Goal: Contribute content: Contribute content

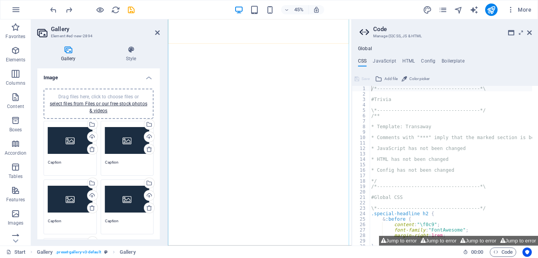
select select "4"
select select "px"
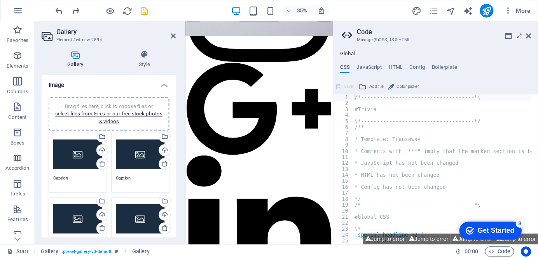
scroll to position [2055, 0]
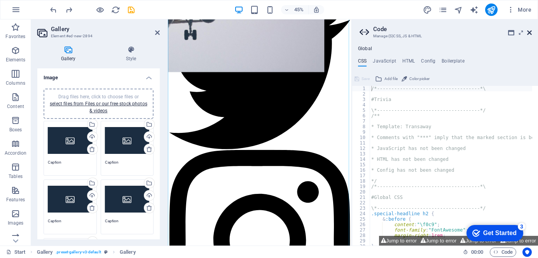
click at [528, 32] on icon at bounding box center [529, 33] width 5 height 6
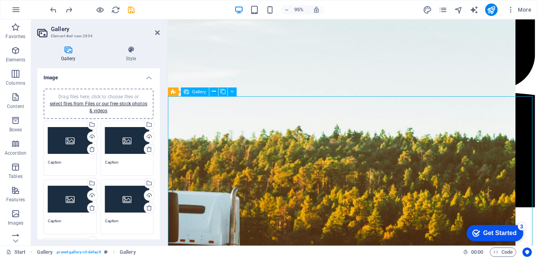
scroll to position [1062, 0]
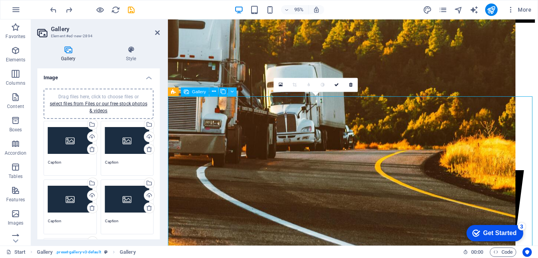
click at [229, 94] on button at bounding box center [232, 91] width 9 height 9
click at [230, 91] on icon at bounding box center [231, 92] width 3 height 8
click at [215, 93] on icon at bounding box center [214, 92] width 4 height 8
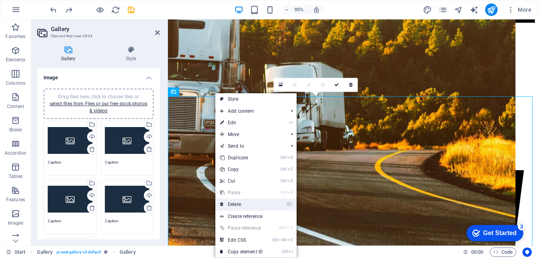
click at [248, 203] on link "⌦ Delete" at bounding box center [241, 205] width 52 height 12
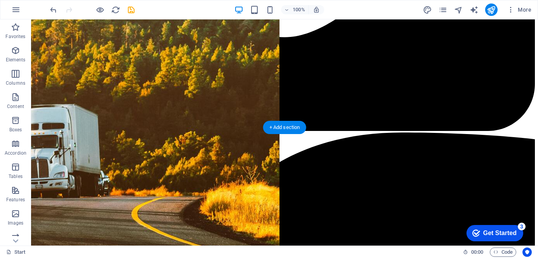
scroll to position [905, 0]
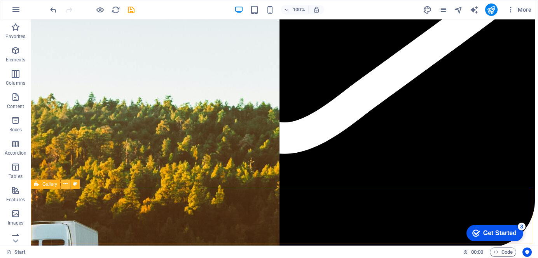
click at [66, 182] on icon at bounding box center [65, 184] width 4 height 8
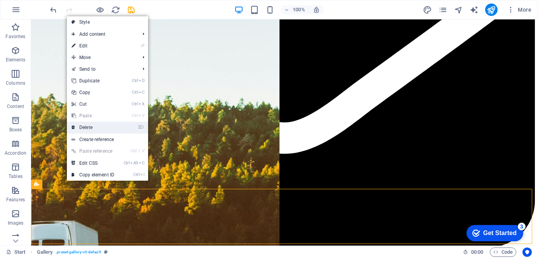
click at [98, 124] on link "⌦ Delete" at bounding box center [93, 128] width 52 height 12
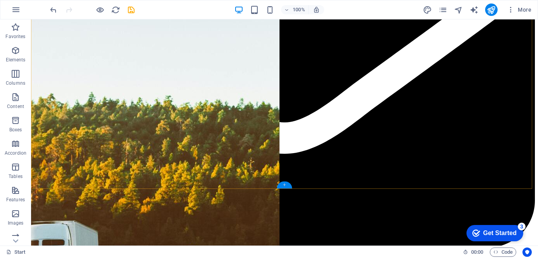
click at [279, 185] on div "+" at bounding box center [284, 185] width 15 height 7
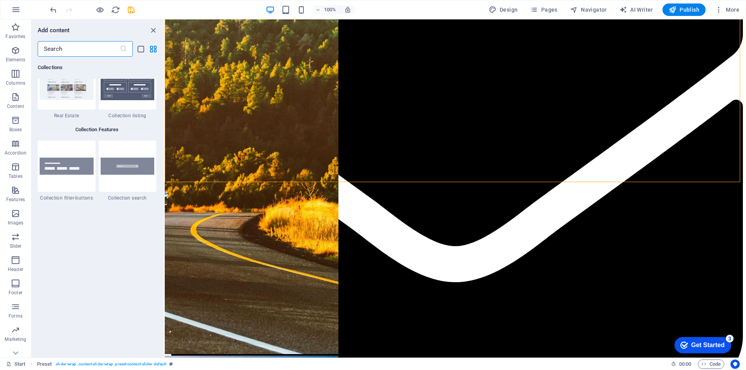
scroll to position [7385, 0]
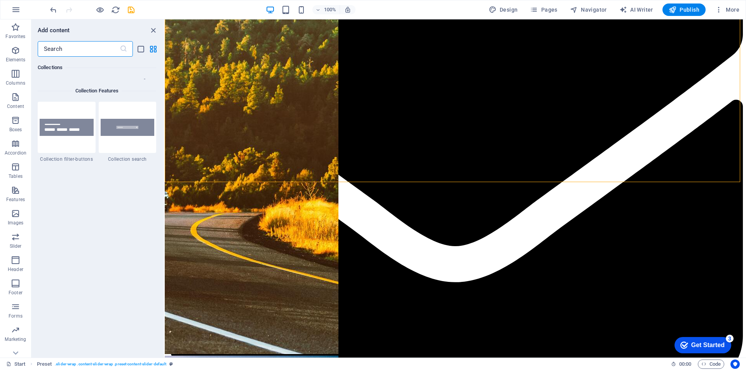
click at [99, 43] on input "text" at bounding box center [79, 49] width 82 height 16
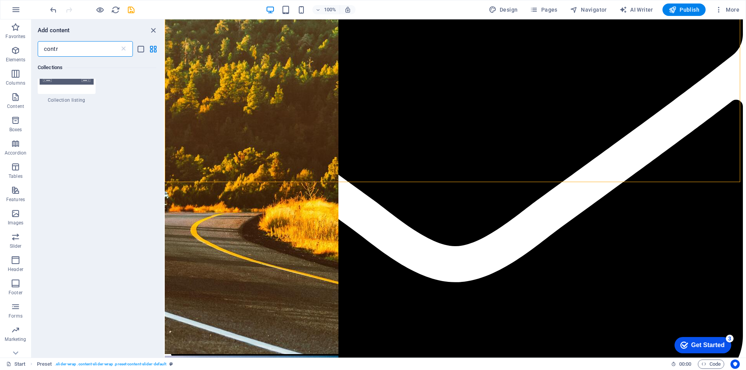
scroll to position [0, 0]
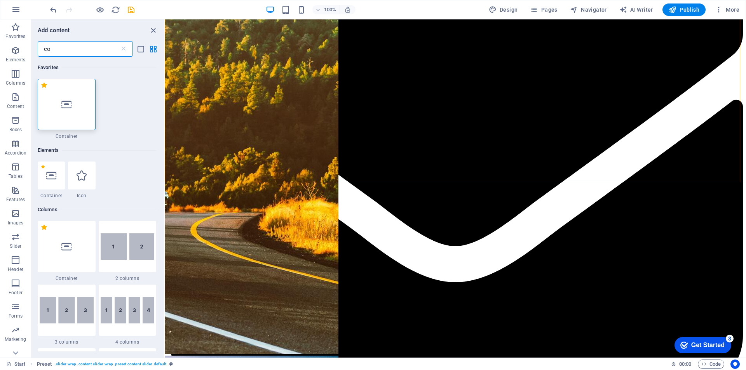
type input "c"
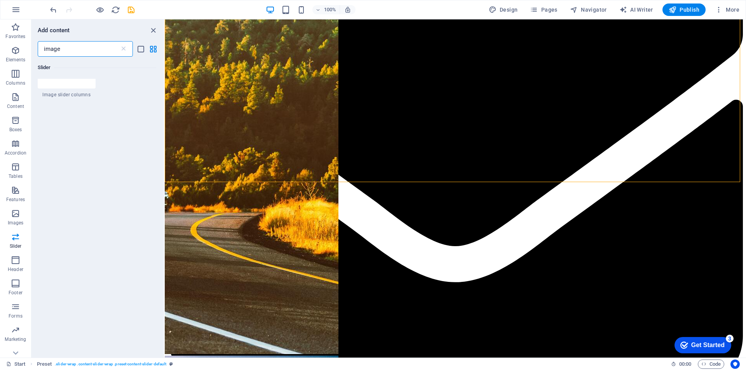
scroll to position [781, 0]
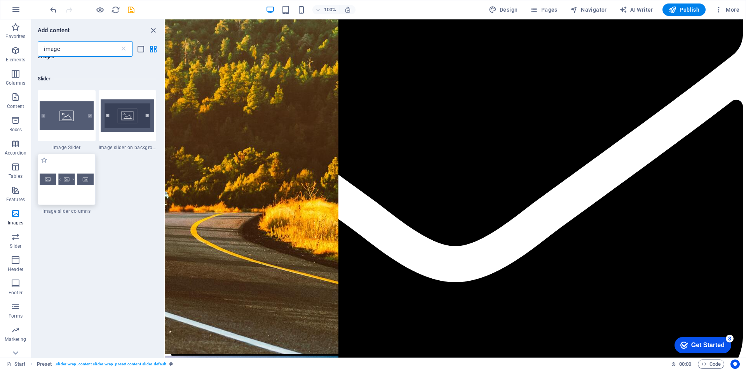
type input "image"
click at [68, 175] on img at bounding box center [67, 180] width 54 height 12
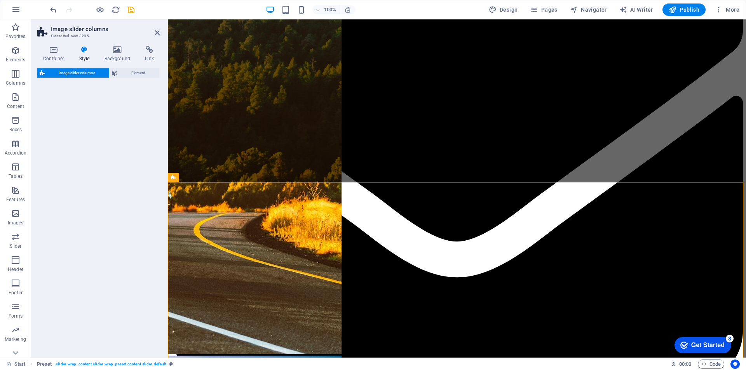
select select "rem"
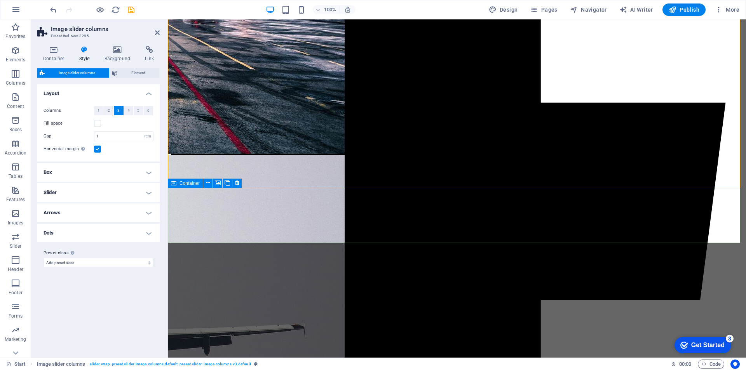
scroll to position [1550, 0]
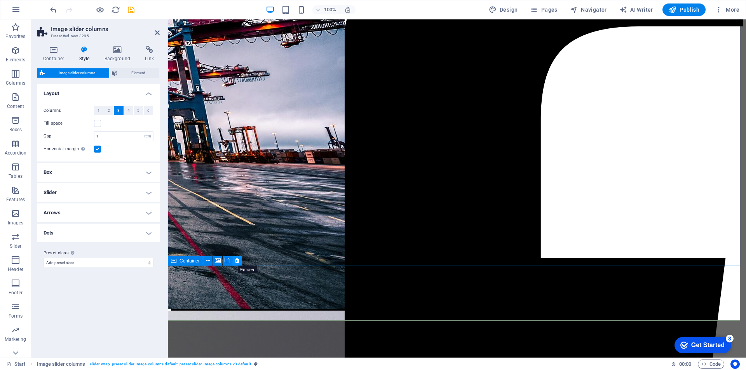
click at [237, 258] on icon at bounding box center [237, 261] width 4 height 8
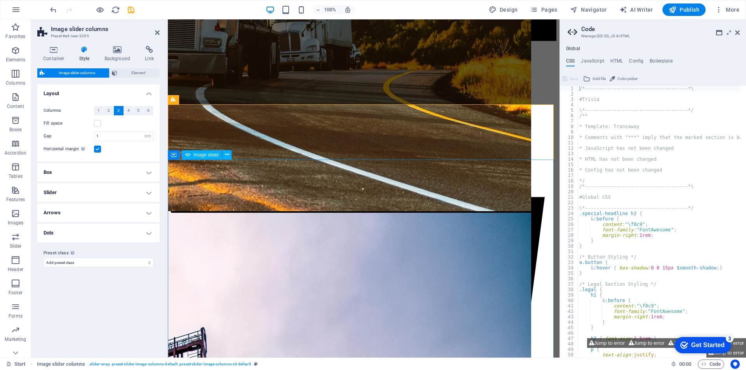
scroll to position [1226, 0]
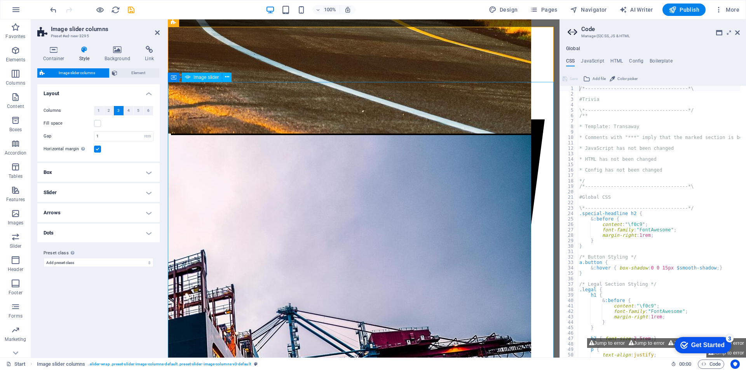
select select "px"
select select "ms"
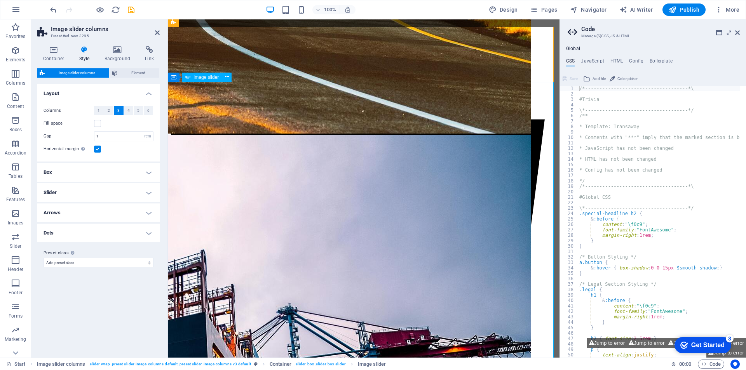
select select "s"
select select "progressive"
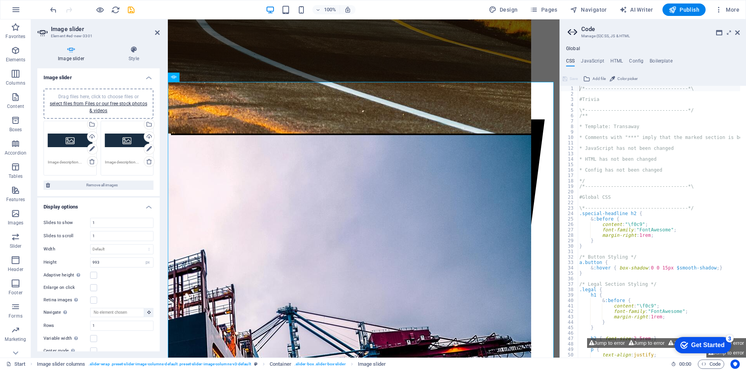
click at [83, 112] on div "Drag files here, click to choose files or select files from Files or our free s…" at bounding box center [98, 103] width 101 height 21
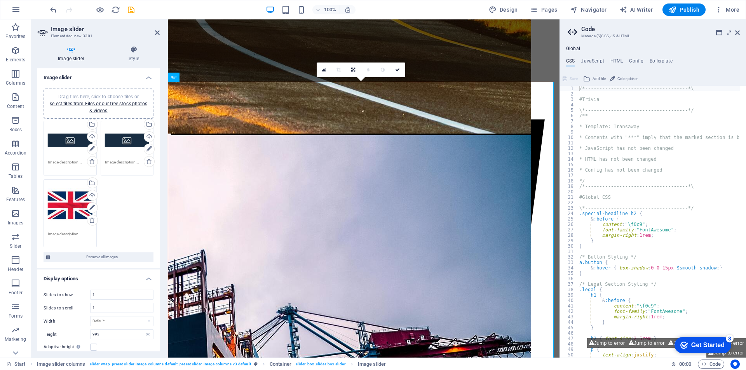
click at [98, 107] on div "Drag files here, click to choose files or select files from Files or our free s…" at bounding box center [98, 103] width 101 height 21
click at [85, 104] on link "select files from Files or our free stock photos & videos" at bounding box center [99, 107] width 98 height 12
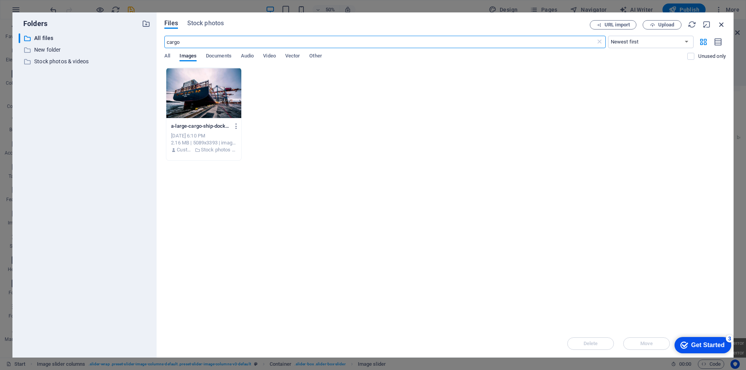
click at [538, 25] on icon "button" at bounding box center [722, 24] width 9 height 9
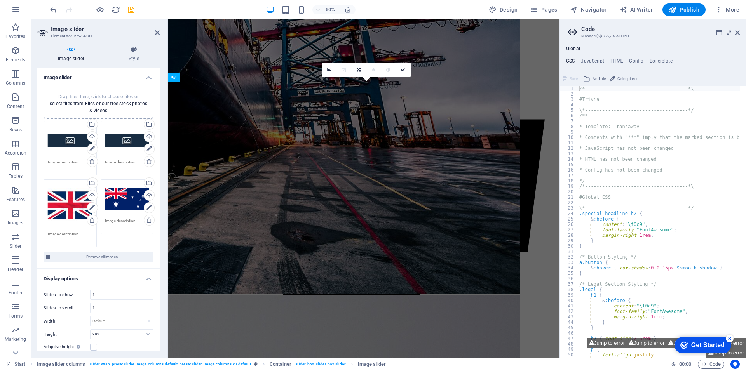
scroll to position [1226, 0]
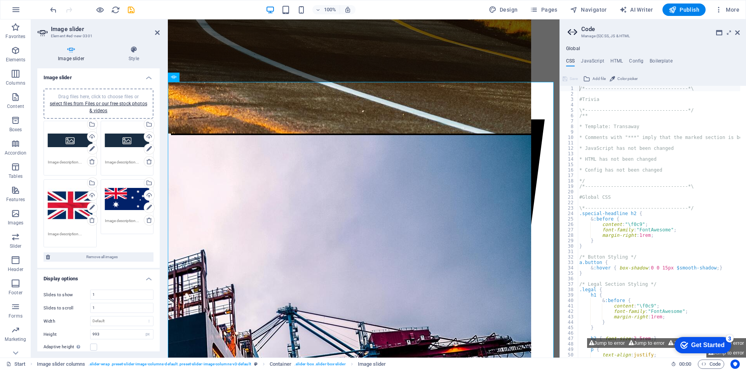
click at [110, 113] on div "Drag files here, click to choose files or select files from Files or our free s…" at bounding box center [98, 103] width 101 height 21
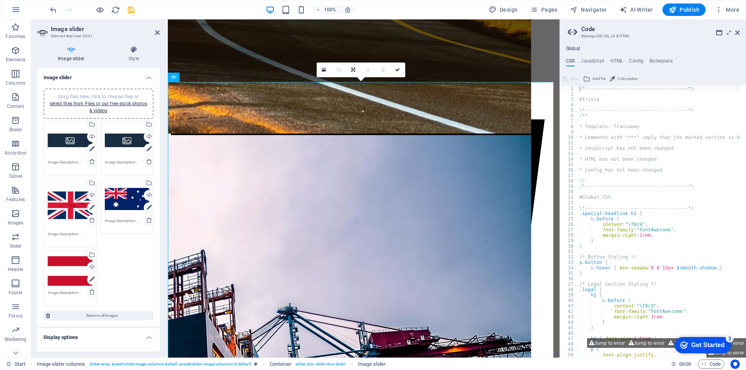
click at [98, 107] on div "Drag files here, click to choose files or select files from Files or our free s…" at bounding box center [98, 103] width 101 height 21
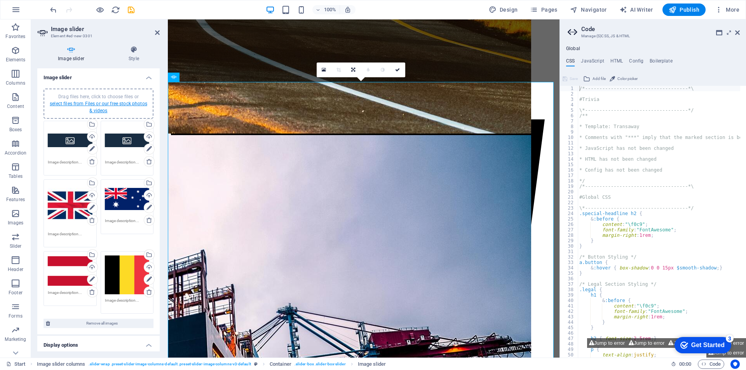
click at [103, 105] on link "select files from Files or our free stock photos & videos" at bounding box center [99, 107] width 98 height 12
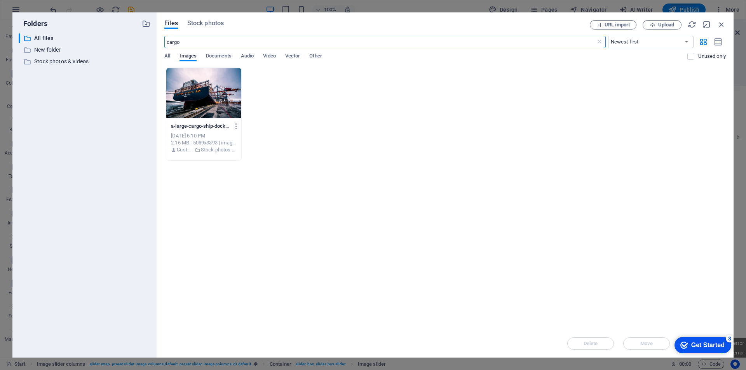
scroll to position [1565, 0]
click at [538, 24] on icon "button" at bounding box center [722, 24] width 9 height 9
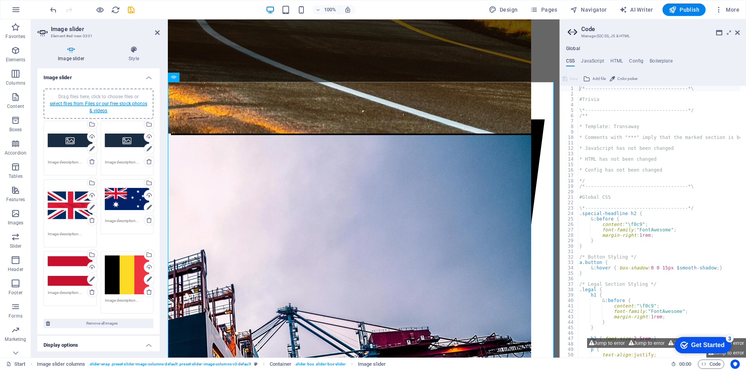
click at [105, 103] on link "select files from Files or our free stock photos & videos" at bounding box center [99, 107] width 98 height 12
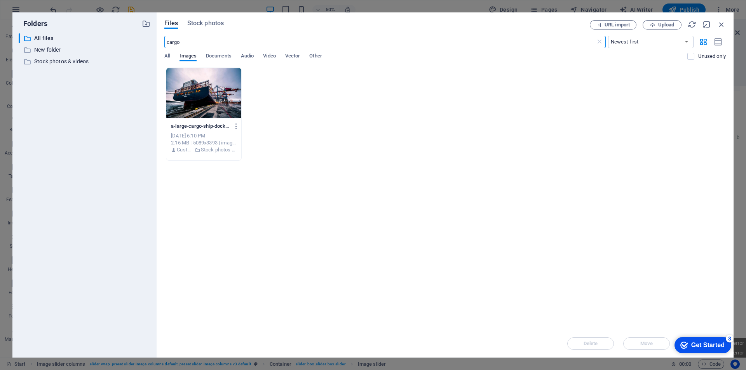
scroll to position [1565, 0]
click at [538, 24] on icon "button" at bounding box center [722, 24] width 9 height 9
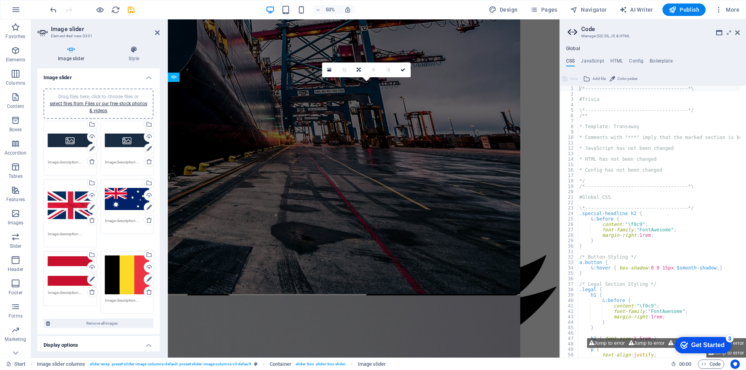
scroll to position [1226, 0]
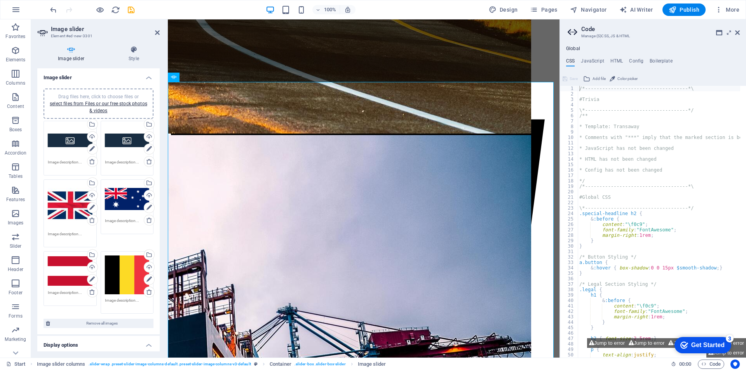
click at [100, 93] on div "Drag files here, click to choose files or select files from Files or our free s…" at bounding box center [98, 103] width 101 height 21
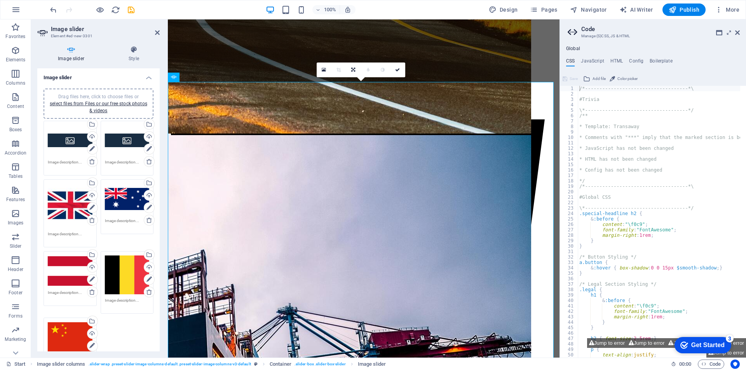
click at [115, 96] on span "Drag files here, click to choose files or select files from Files or our free s…" at bounding box center [99, 103] width 98 height 19
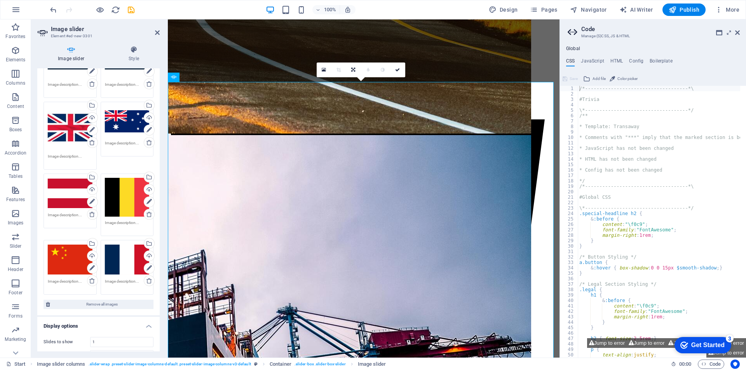
scroll to position [0, 0]
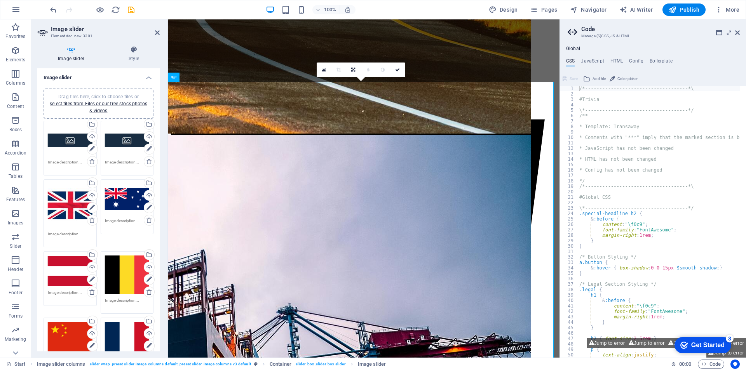
click at [95, 94] on span "Drag files here, click to choose files or select files from Files or our free s…" at bounding box center [99, 103] width 98 height 19
click at [105, 95] on span "Drag files here, click to choose files or select files from Files or our free s…" at bounding box center [99, 103] width 98 height 19
click at [116, 96] on span "Drag files here, click to choose files or select files from Files or our free s…" at bounding box center [99, 103] width 98 height 19
click at [105, 96] on span "Drag files here, click to choose files or select files from Files or our free s…" at bounding box center [99, 103] width 98 height 19
click at [93, 95] on span "Drag files here, click to choose files or select files from Files or our free s…" at bounding box center [99, 103] width 98 height 19
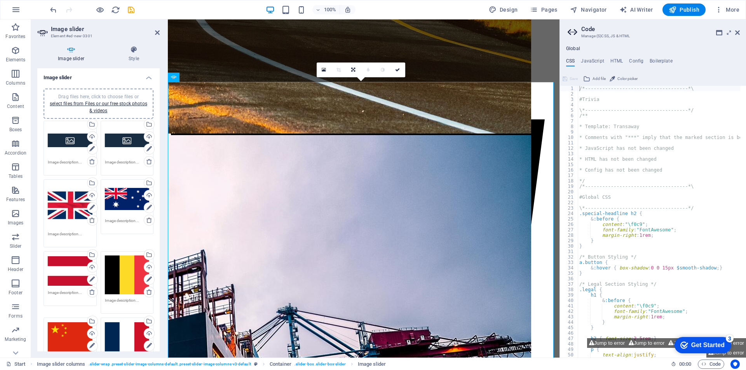
click at [112, 95] on span "Drag files here, click to choose files or select files from Files or our free s…" at bounding box center [99, 103] width 98 height 19
click at [95, 95] on span "Drag files here, click to choose files or select files from Files or our free s…" at bounding box center [99, 103] width 98 height 19
click at [115, 96] on span "Drag files here, click to choose files or select files from Files or our free s…" at bounding box center [99, 103] width 98 height 19
click at [99, 98] on span "Drag files here, click to choose files or select files from Files or our free s…" at bounding box center [99, 103] width 98 height 19
click at [89, 95] on span "Drag files here, click to choose files or select files from Files or our free s…" at bounding box center [99, 103] width 98 height 19
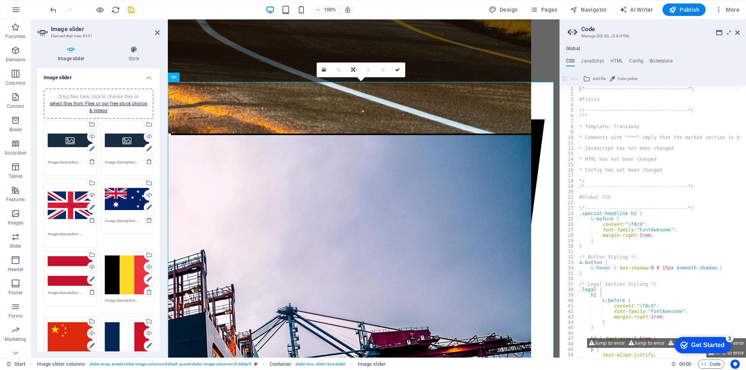
click at [95, 94] on span "Drag files here, click to choose files or select files from Files or our free s…" at bounding box center [99, 103] width 98 height 19
click at [111, 94] on span "Drag files here, click to choose files or select files from Files or our free s…" at bounding box center [99, 103] width 98 height 19
click at [147, 162] on icon at bounding box center [149, 162] width 6 height 6
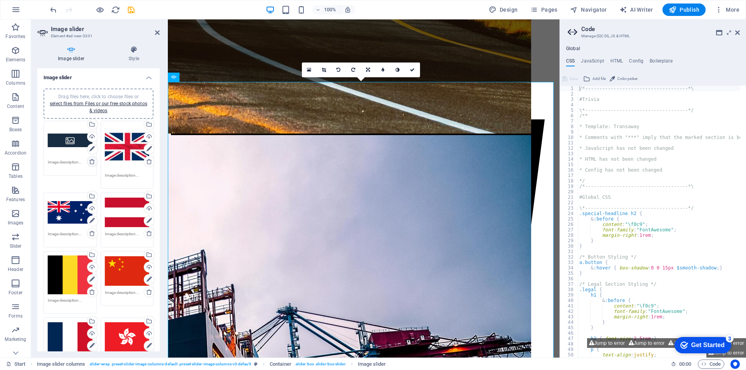
click at [92, 162] on icon at bounding box center [92, 162] width 6 height 6
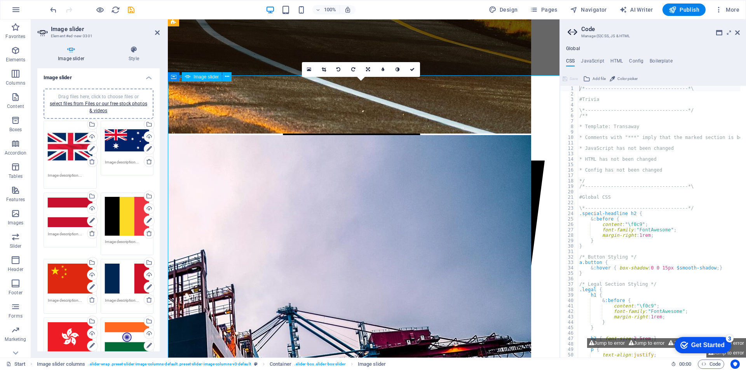
scroll to position [1227, 0]
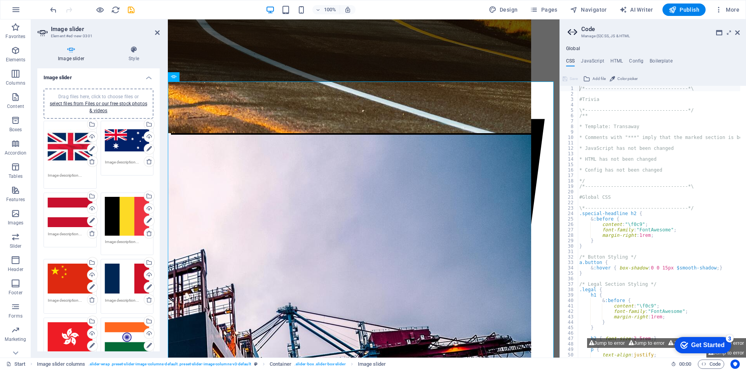
click at [158, 37] on header "Image slider Element #ed-new-3301" at bounding box center [98, 29] width 122 height 20
click at [156, 35] on icon at bounding box center [157, 33] width 5 height 6
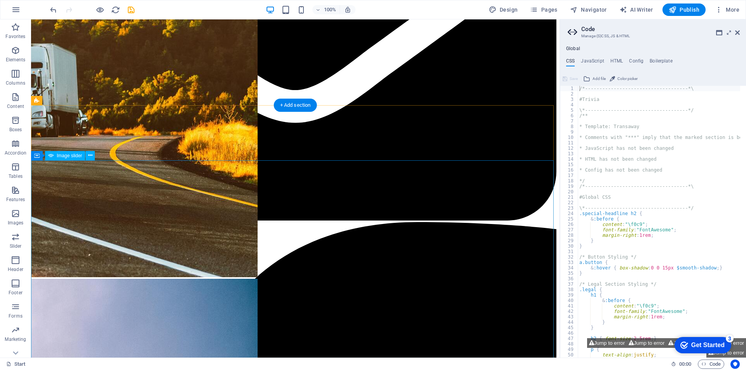
scroll to position [1238, 0]
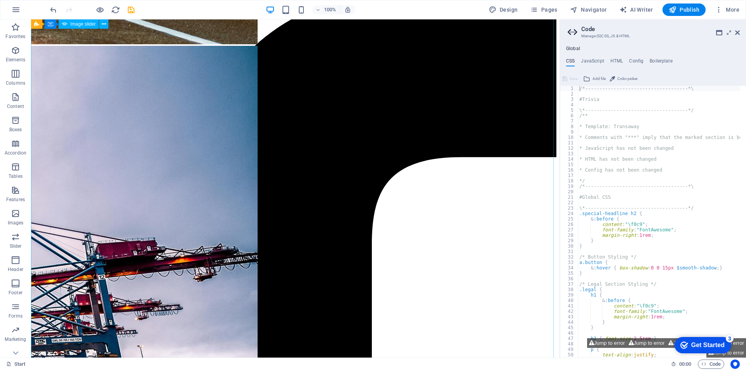
click at [538, 32] on icon at bounding box center [737, 33] width 5 height 6
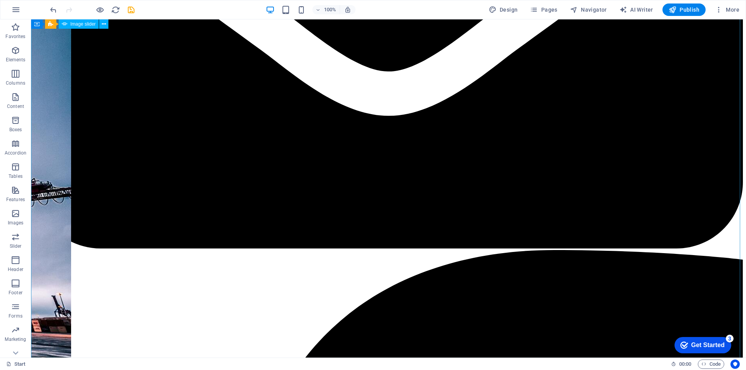
select select "px"
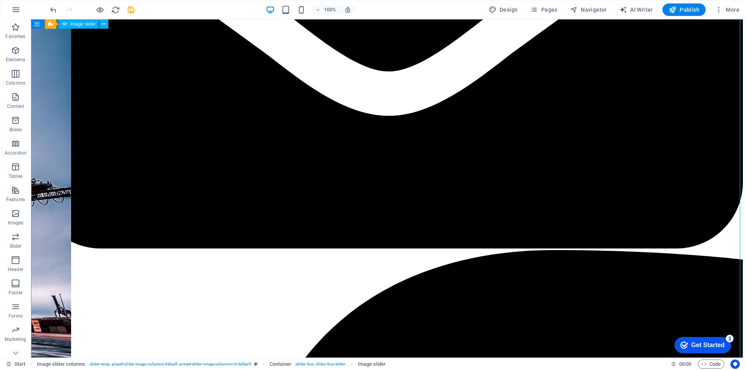
select select "ms"
select select "s"
select select "progressive"
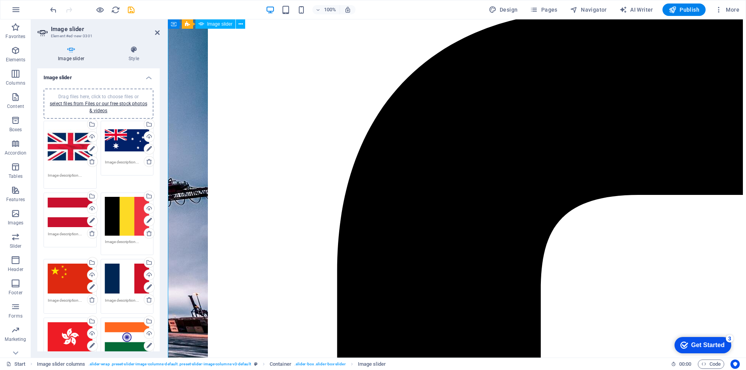
scroll to position [1341, 0]
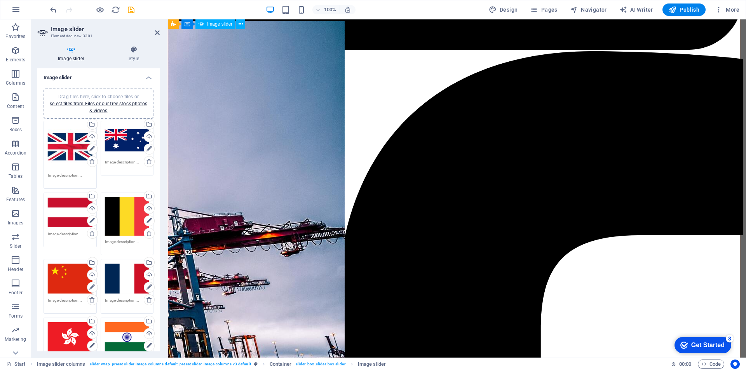
scroll to position [1418, 0]
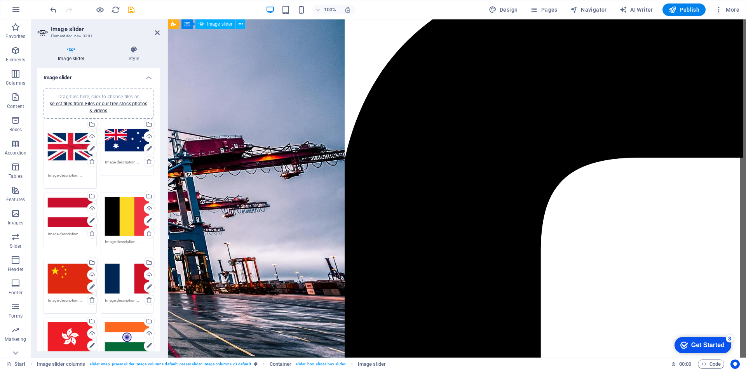
click at [127, 51] on icon at bounding box center [134, 50] width 52 height 8
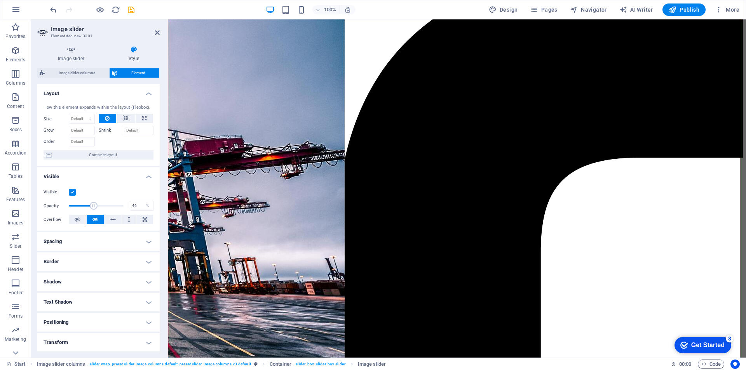
drag, startPoint x: 119, startPoint y: 205, endPoint x: 93, endPoint y: 205, distance: 25.7
click at [93, 205] on span at bounding box center [94, 206] width 8 height 8
type input "100"
drag, startPoint x: 93, startPoint y: 205, endPoint x: 161, endPoint y: 204, distance: 67.7
click at [161, 204] on div "Image slider Style Image slider Drag files here, click to choose files or selec…" at bounding box center [98, 199] width 135 height 318
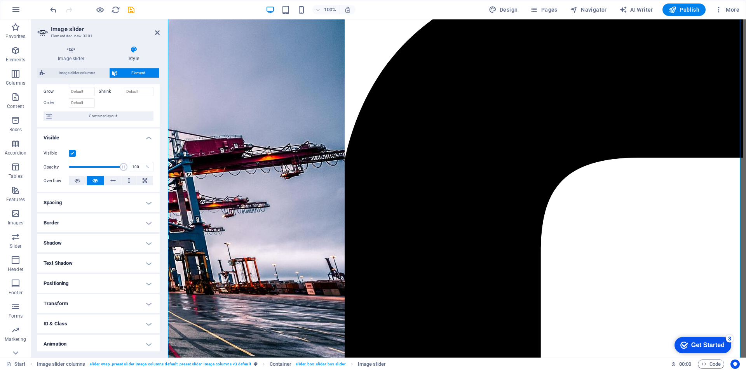
scroll to position [0, 0]
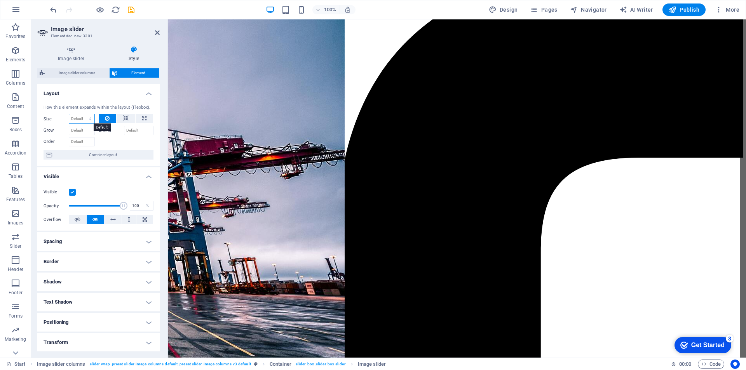
click at [87, 117] on select "Default auto px % 1/1 1/2 1/3 1/4 1/5 1/6 1/7 1/8 1/9 1/10" at bounding box center [81, 118] width 25 height 9
select select "1/7"
click at [82, 114] on select "Default auto px % 1/1 1/2 1/3 1/4 1/5 1/6 1/7 1/8 1/9 1/10" at bounding box center [81, 118] width 25 height 9
type input "14.28"
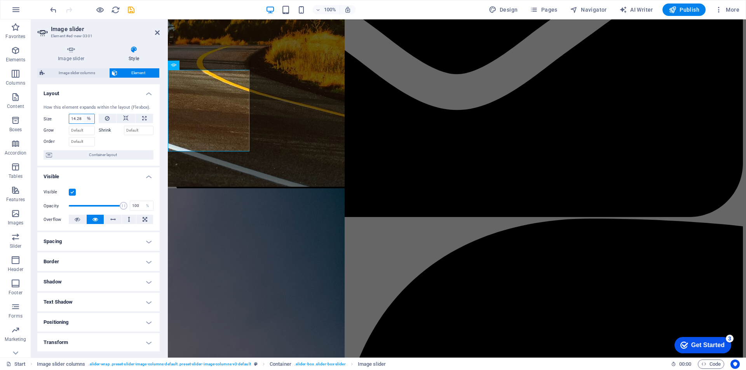
click at [90, 118] on select "Default auto px % 1/1 1/2 1/3 1/4 1/5 1/6 1/7 1/8 1/9 1/10" at bounding box center [89, 118] width 11 height 9
select select "1/8"
click at [84, 114] on select "Default auto px % 1/1 1/2 1/3 1/4 1/5 1/6 1/7 1/8 1/9 1/10" at bounding box center [89, 118] width 11 height 9
type input "12.5"
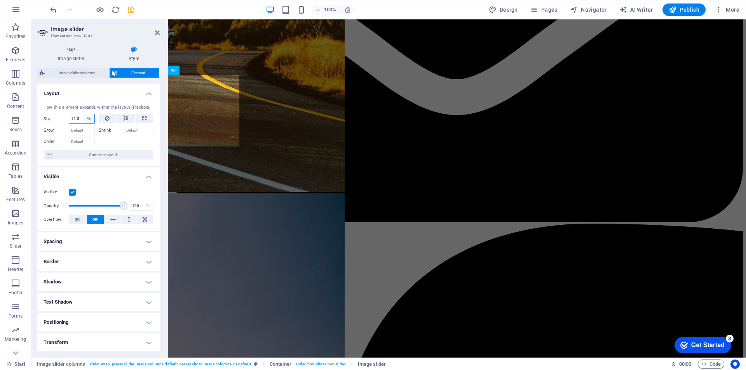
click at [90, 120] on select "Default auto px % 1/1 1/2 1/3 1/4 1/5 1/6 1/7 1/8 1/9 1/10" at bounding box center [89, 118] width 11 height 9
select select "1/10"
click at [84, 114] on select "Default auto px % 1/1 1/2 1/3 1/4 1/5 1/6 1/7 1/8 1/9 1/10" at bounding box center [89, 118] width 11 height 9
type input "10"
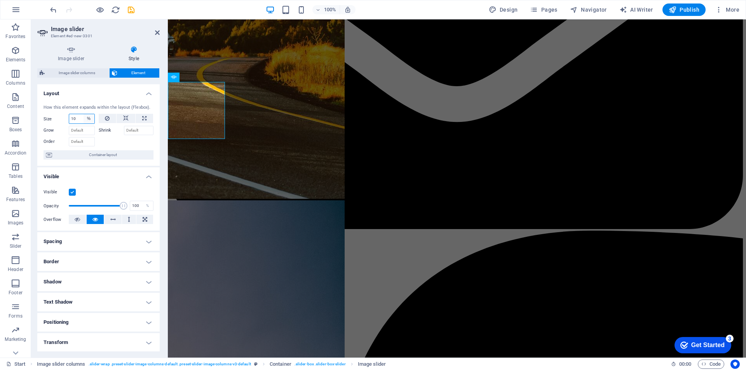
click at [92, 117] on select "Default auto px % 1/1 1/2 1/3 1/4 1/5 1/6 1/7 1/8 1/9 1/10" at bounding box center [89, 118] width 11 height 9
select select "1/1"
click at [84, 114] on select "Default auto px % 1/1 1/2 1/3 1/4 1/5 1/6 1/7 1/8 1/9 1/10" at bounding box center [89, 118] width 11 height 9
type input "100"
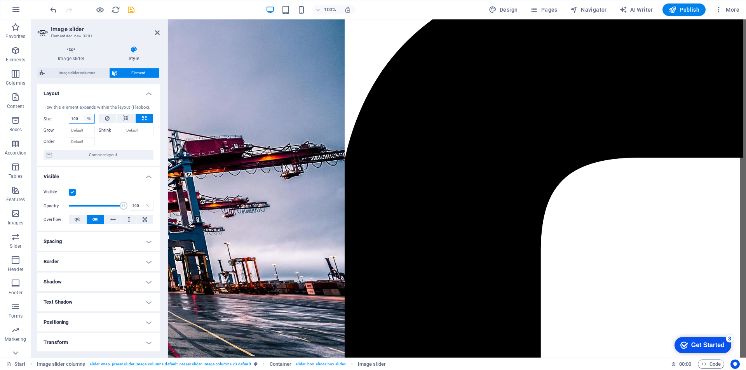
click at [90, 119] on select "Default auto px % 1/1 1/2 1/3 1/4 1/5 1/6 1/7 1/8 1/9 1/10" at bounding box center [89, 118] width 11 height 9
select select "1/2"
click at [84, 114] on select "Default auto px % 1/1 1/2 1/3 1/4 1/5 1/6 1/7 1/8 1/9 1/10" at bounding box center [89, 118] width 11 height 9
type input "50"
select select "%"
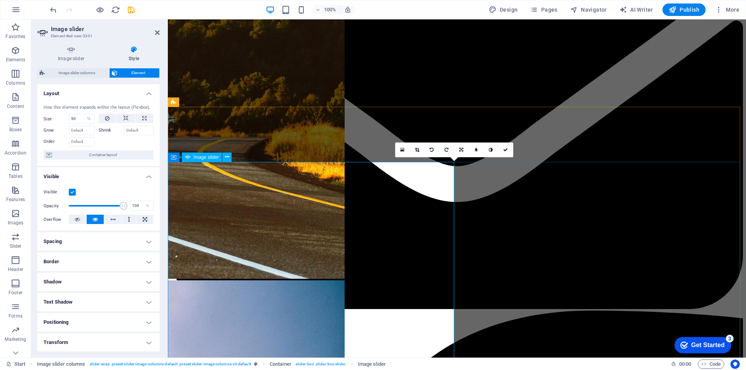
scroll to position [1120, 0]
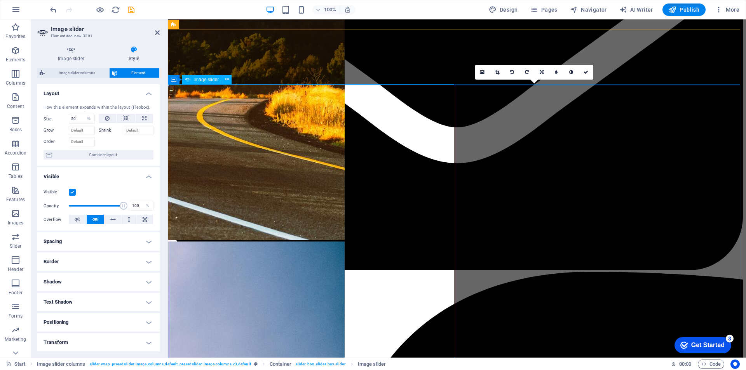
scroll to position [1198, 0]
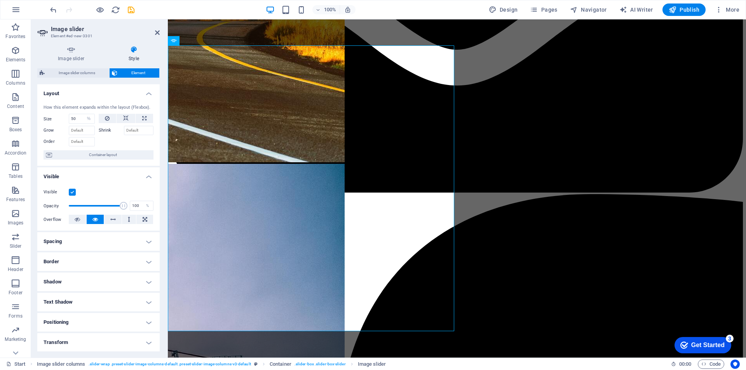
click at [80, 79] on div "Image slider columns Element Layout How this element expands within the layout …" at bounding box center [98, 209] width 122 height 283
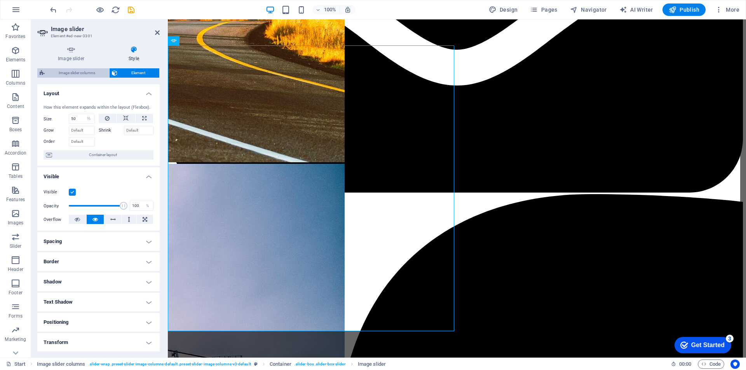
click at [81, 73] on span "Image slider columns" at bounding box center [77, 72] width 60 height 9
select select "rem"
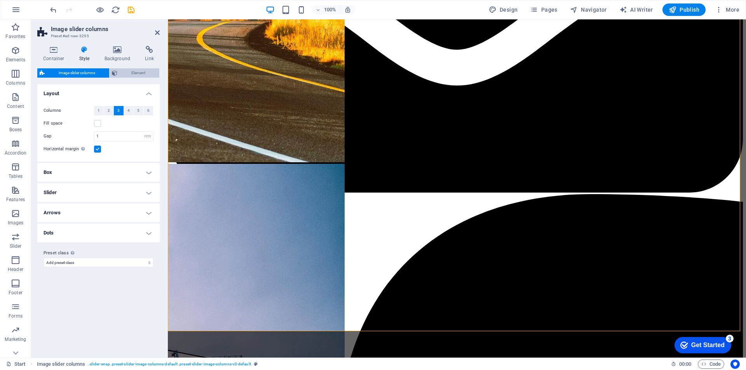
click at [130, 72] on span "Element" at bounding box center [138, 72] width 37 height 9
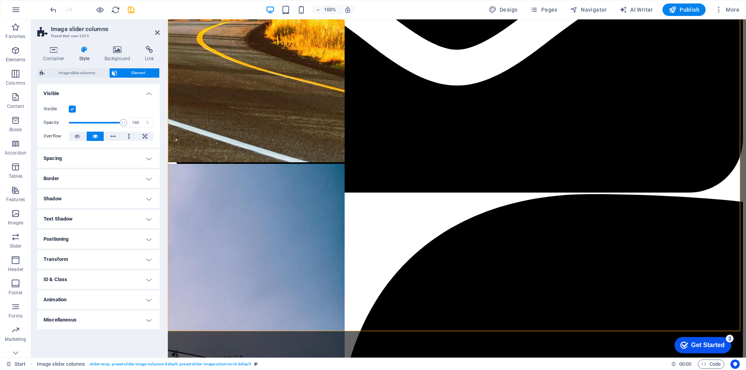
click at [91, 164] on h4 "Spacing" at bounding box center [98, 158] width 122 height 19
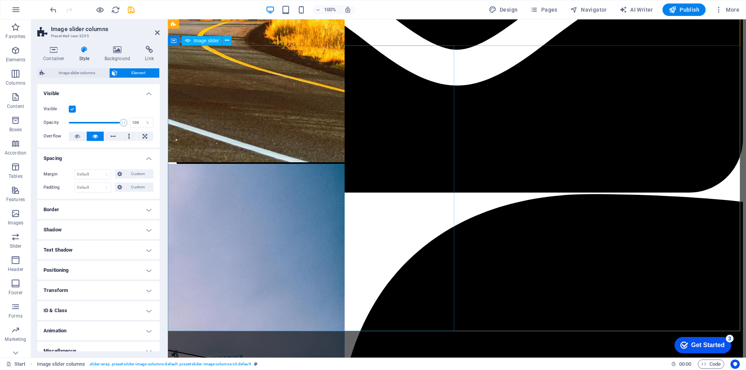
drag, startPoint x: 272, startPoint y: 115, endPoint x: 280, endPoint y: 113, distance: 7.9
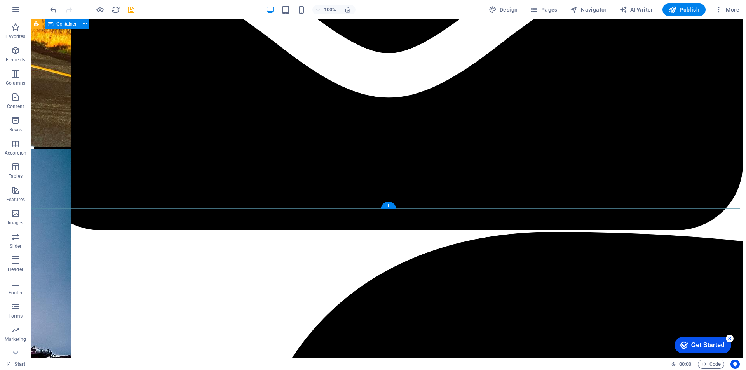
scroll to position [1360, 0]
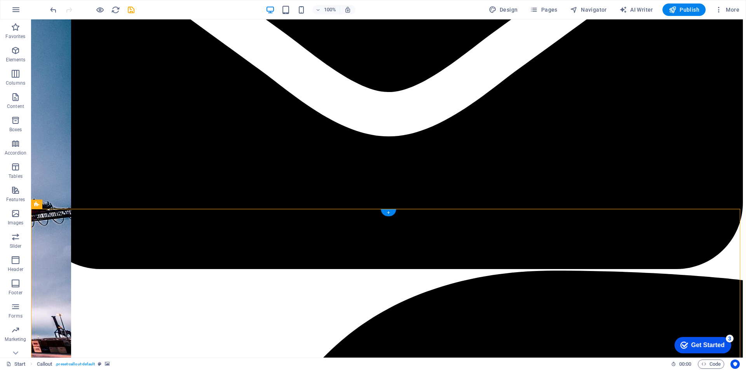
scroll to position [1354, 0]
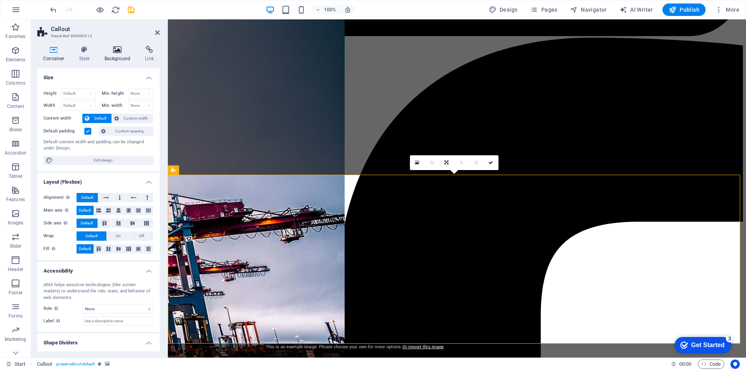
click at [121, 55] on h4 "Background" at bounding box center [119, 54] width 41 height 16
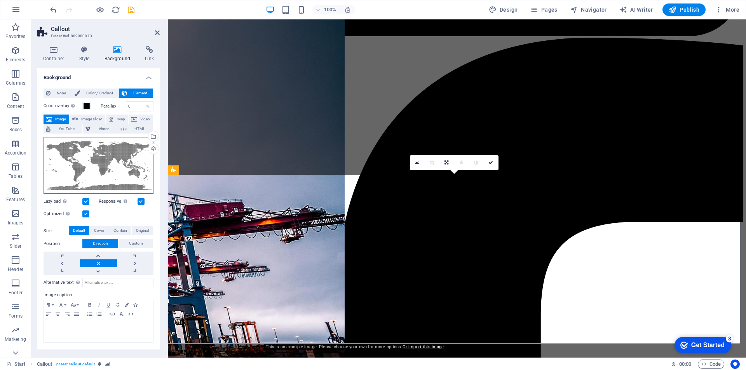
click at [134, 161] on div "Drag files here, click to choose files or select files from Files or our free s…" at bounding box center [99, 165] width 110 height 57
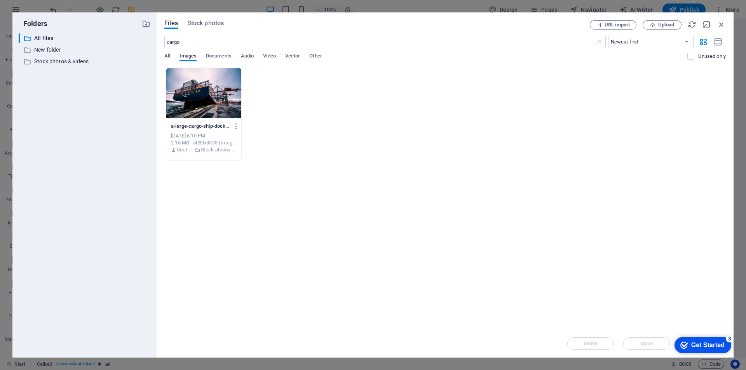
click at [192, 20] on div "Files Stock photos URL import Upload cargo ​ Newest first Oldest first Name (A-…" at bounding box center [445, 185] width 577 height 346
click at [209, 26] on span "Stock photos" at bounding box center [205, 23] width 37 height 9
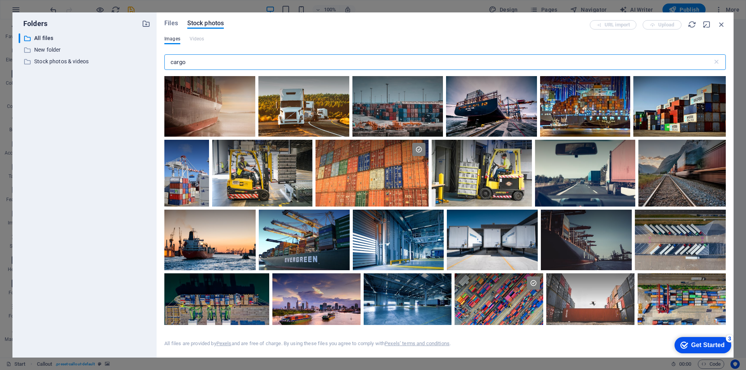
click at [215, 61] on input "cargo" at bounding box center [438, 62] width 548 height 16
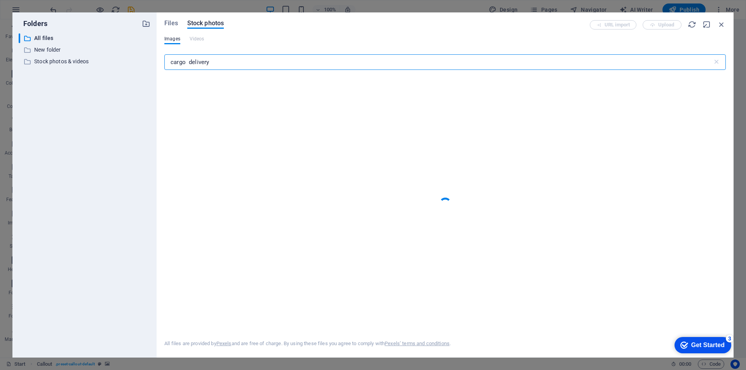
type input "cargo delivery"
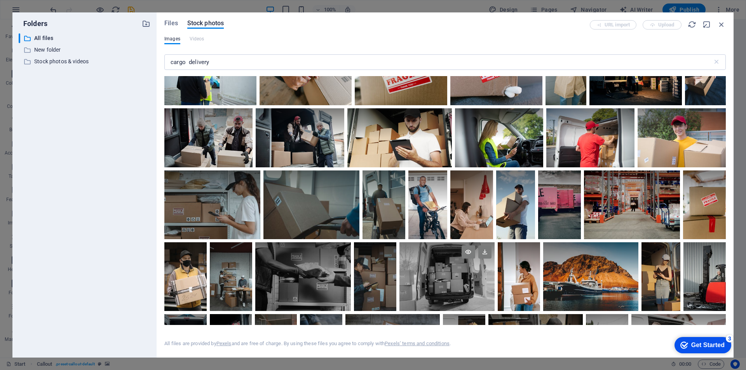
scroll to position [1166, 0]
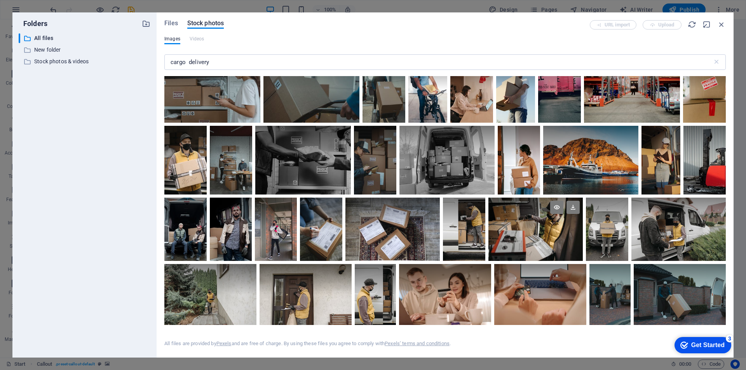
click at [538, 236] on div at bounding box center [536, 229] width 94 height 63
click at [538, 236] on div at bounding box center [536, 245] width 94 height 31
click at [538, 236] on div at bounding box center [536, 229] width 94 height 63
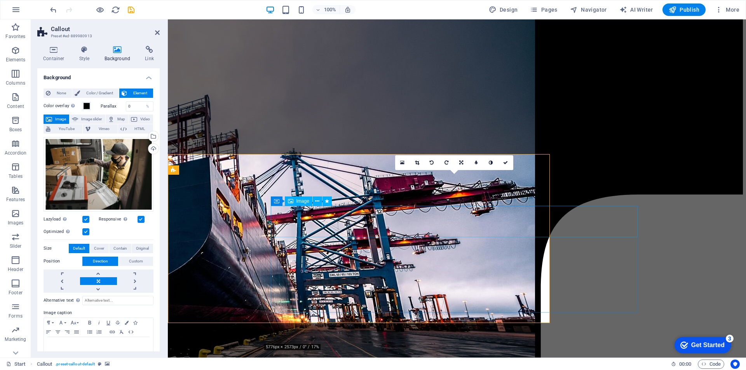
scroll to position [1354, 0]
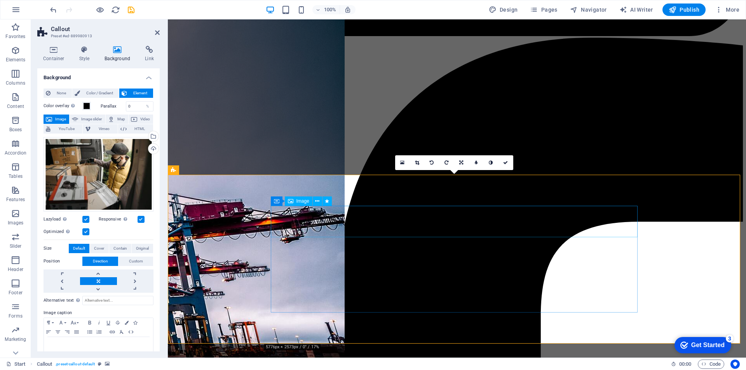
click at [316, 202] on icon at bounding box center [317, 201] width 4 height 8
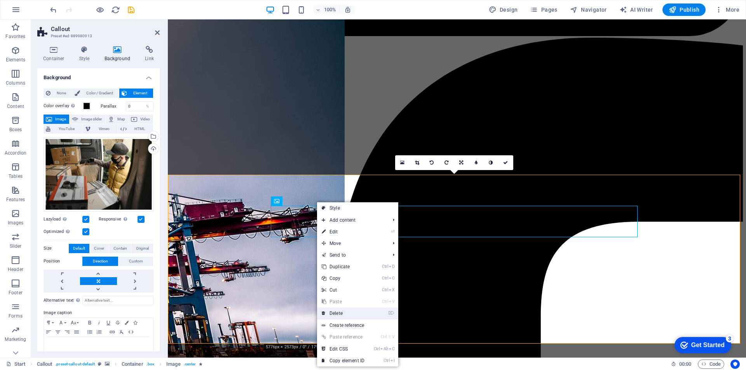
click at [349, 258] on link "⌦ Delete" at bounding box center [343, 314] width 52 height 12
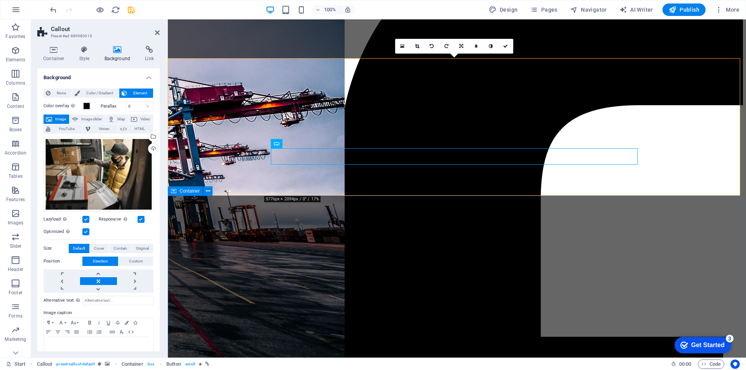
scroll to position [1510, 0]
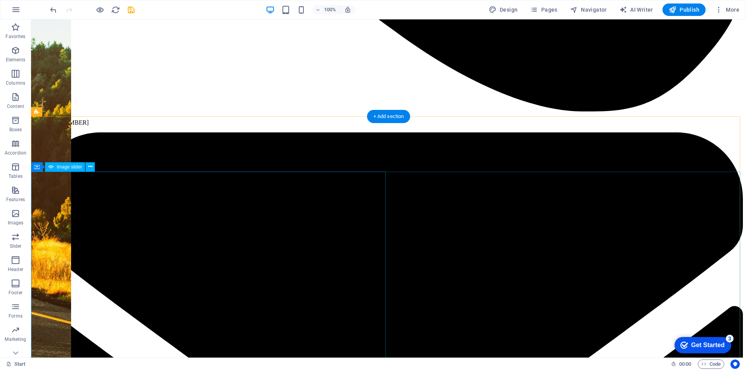
scroll to position [1043, 0]
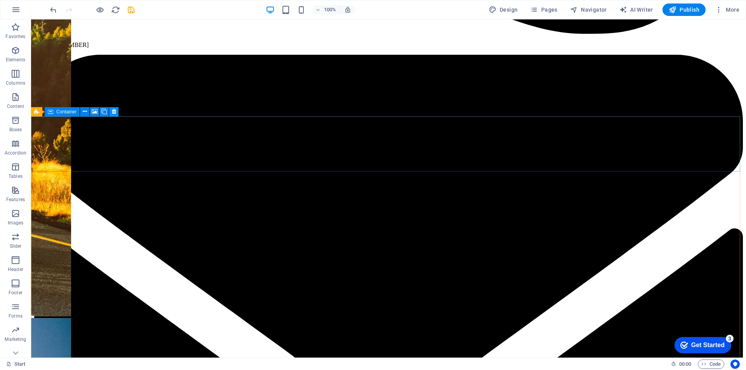
click at [112, 112] on icon at bounding box center [114, 112] width 4 height 8
click at [113, 112] on icon at bounding box center [114, 112] width 4 height 8
click at [115, 113] on icon at bounding box center [114, 112] width 4 height 8
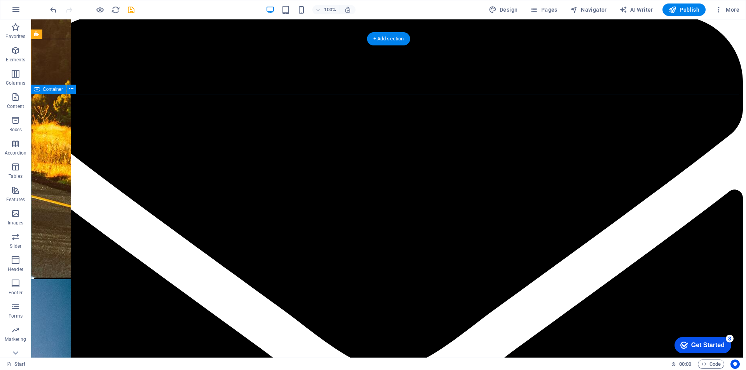
scroll to position [966, 0]
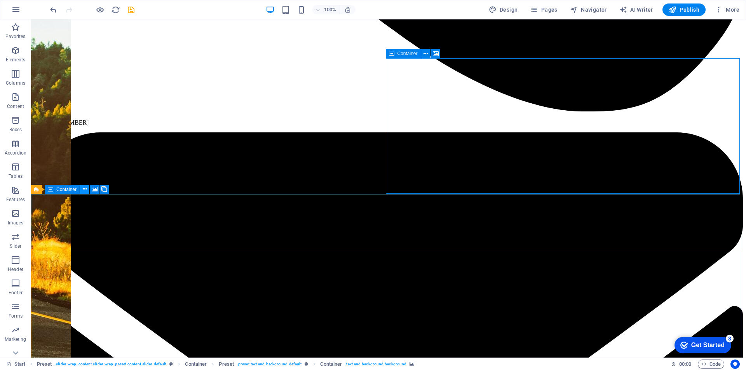
click at [88, 190] on button at bounding box center [84, 189] width 9 height 9
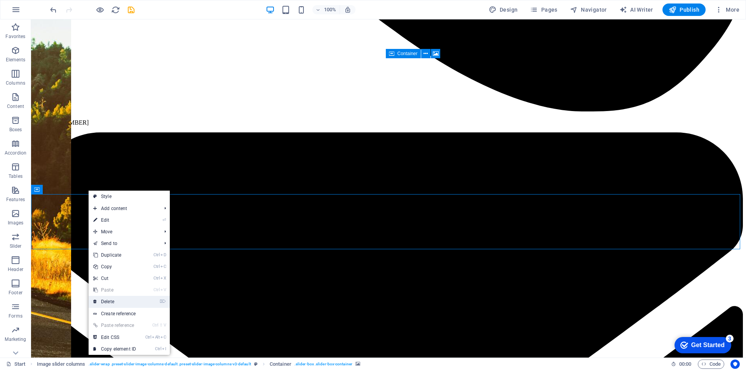
click at [117, 258] on link "⌦ Delete" at bounding box center [115, 302] width 52 height 12
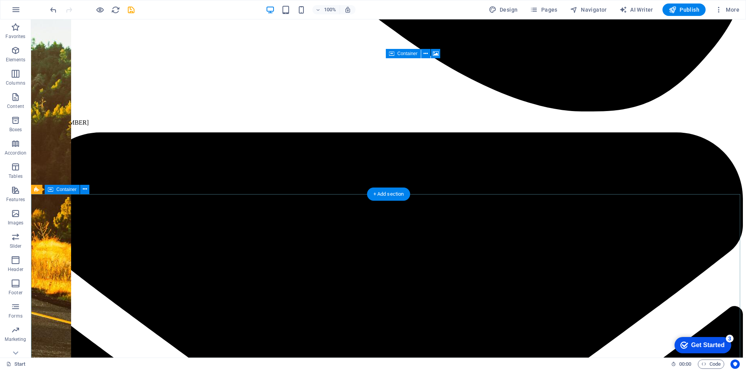
drag, startPoint x: 506, startPoint y: 249, endPoint x: 502, endPoint y: 252, distance: 4.7
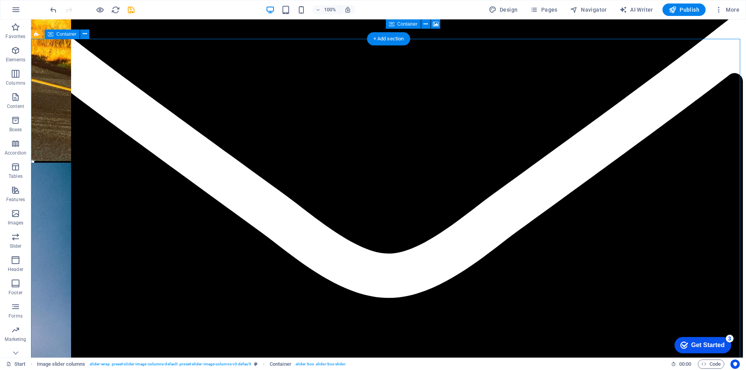
scroll to position [1238, 0]
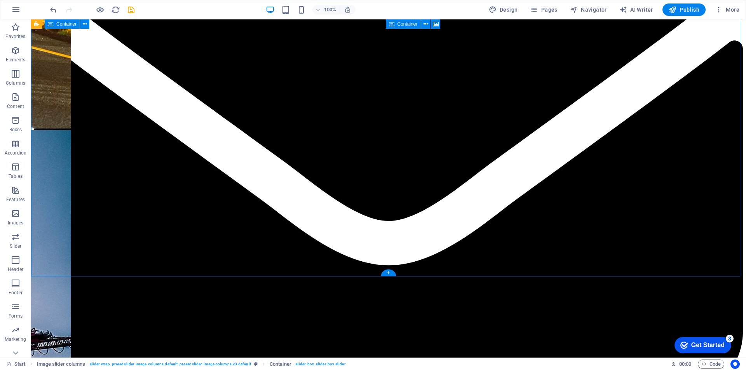
select select "region"
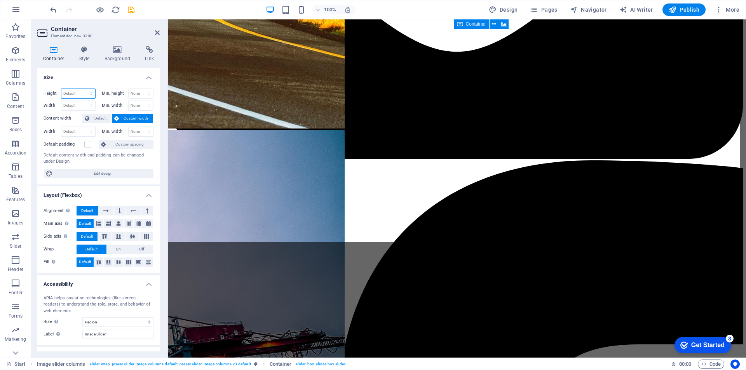
click at [84, 95] on select "Default px rem % vh vw" at bounding box center [78, 93] width 34 height 9
select select "px"
click at [83, 89] on select "Default px rem % vh vw" at bounding box center [78, 93] width 34 height 9
type input "737"
click at [84, 107] on select "Default px rem % em vh vw" at bounding box center [78, 105] width 34 height 9
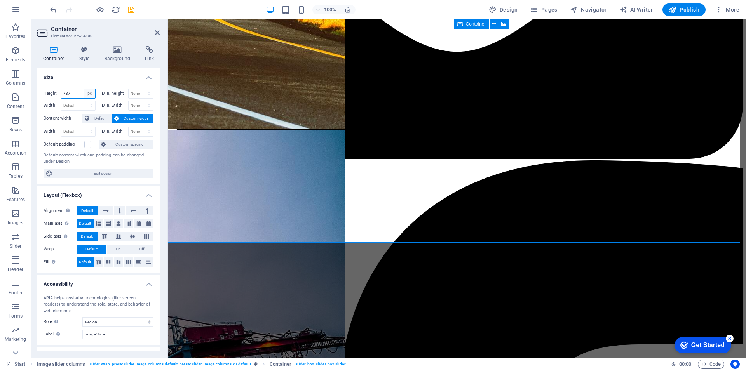
click at [84, 96] on select "Default px rem % vh vw" at bounding box center [89, 93] width 11 height 9
click at [84, 89] on select "Default px rem % vh vw" at bounding box center [89, 93] width 11 height 9
click at [81, 105] on select "Default px rem % em vh vw" at bounding box center [78, 105] width 34 height 9
click at [83, 104] on select "Default px rem % em vh vw" at bounding box center [78, 105] width 34 height 9
click at [137, 258] on icon at bounding box center [138, 262] width 9 height 5
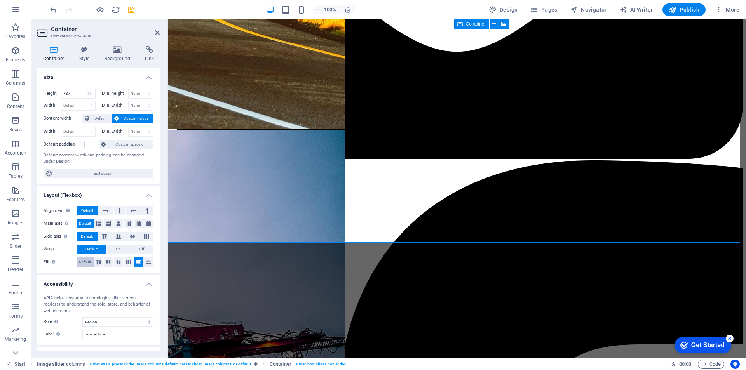
click at [86, 258] on span "Default" at bounding box center [85, 262] width 12 height 9
click at [104, 211] on icon at bounding box center [105, 210] width 5 height 9
click at [89, 211] on span "Default" at bounding box center [87, 210] width 12 height 9
click at [136, 95] on select "None px rem % vh vw" at bounding box center [141, 93] width 25 height 9
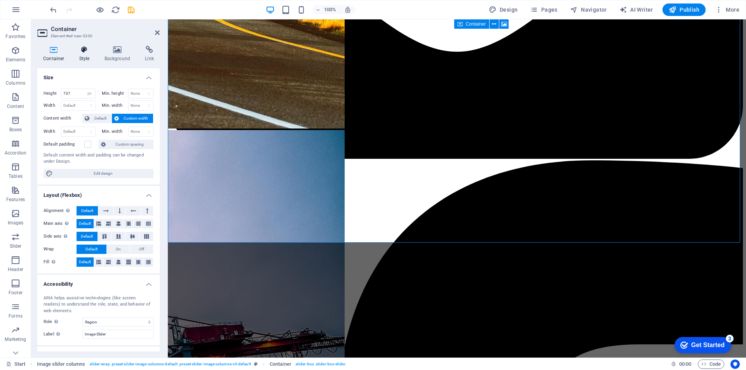
click at [87, 57] on h4 "Style" at bounding box center [85, 54] width 25 height 16
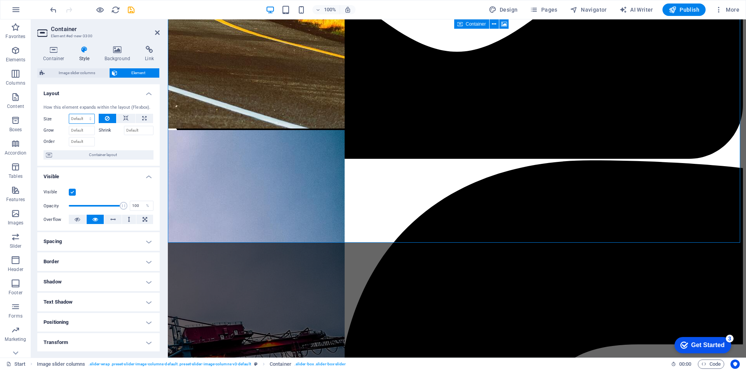
click at [84, 118] on select "Default auto px % 1/1 1/2 1/3 1/4 1/5 1/6 1/7 1/8 1/9 1/10" at bounding box center [81, 118] width 25 height 9
select select "1/3"
click at [82, 114] on select "Default auto px % 1/1 1/2 1/3 1/4 1/5 1/6 1/7 1/8 1/9 1/10" at bounding box center [81, 118] width 25 height 9
type input "33.33"
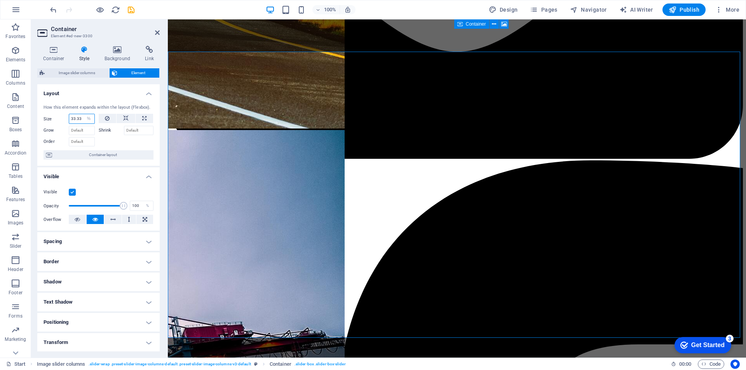
scroll to position [1136, 0]
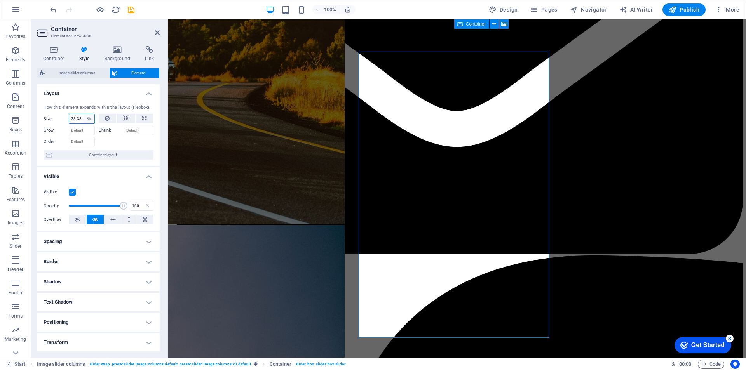
click at [88, 119] on select "Default auto px % 1/1 1/2 1/3 1/4 1/5 1/6 1/7 1/8 1/9 1/10" at bounding box center [89, 118] width 11 height 9
select select "1/1"
click at [84, 114] on select "Default auto px % 1/1 1/2 1/3 1/4 1/5 1/6 1/7 1/8 1/9 1/10" at bounding box center [89, 118] width 11 height 9
type input "100"
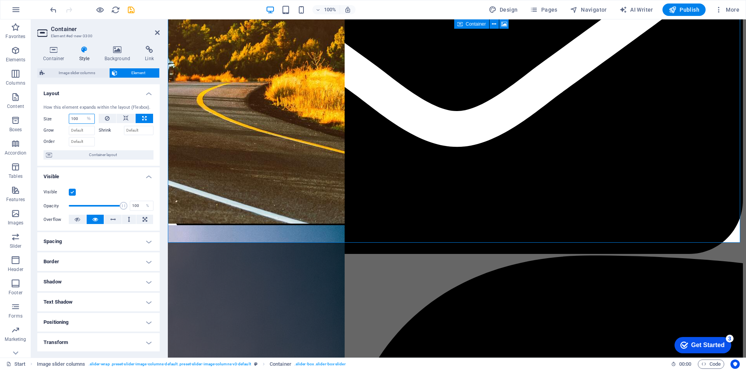
scroll to position [1231, 0]
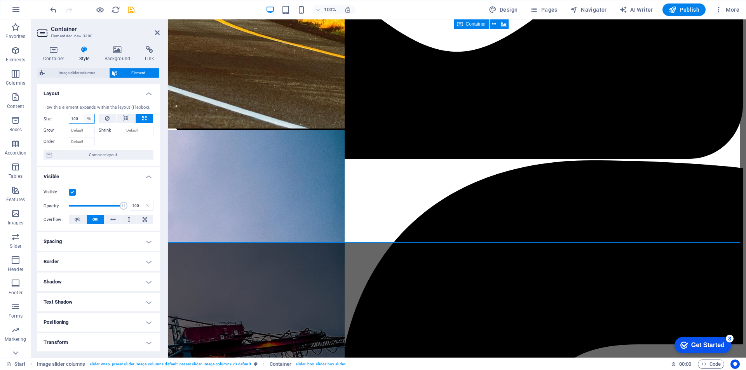
click at [90, 122] on select "Default auto px % 1/1 1/2 1/3 1/4 1/5 1/6 1/7 1/8 1/9 1/10" at bounding box center [89, 118] width 11 height 9
click at [84, 114] on select "Default auto px % 1/1 1/2 1/3 1/4 1/5 1/6 1/7 1/8 1/9 1/10" at bounding box center [89, 118] width 11 height 9
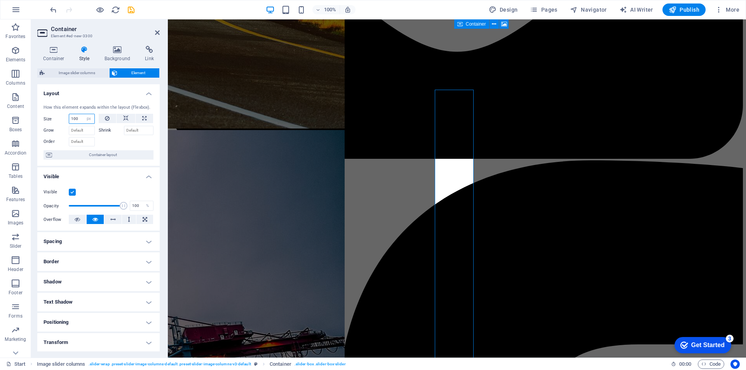
scroll to position [1098, 0]
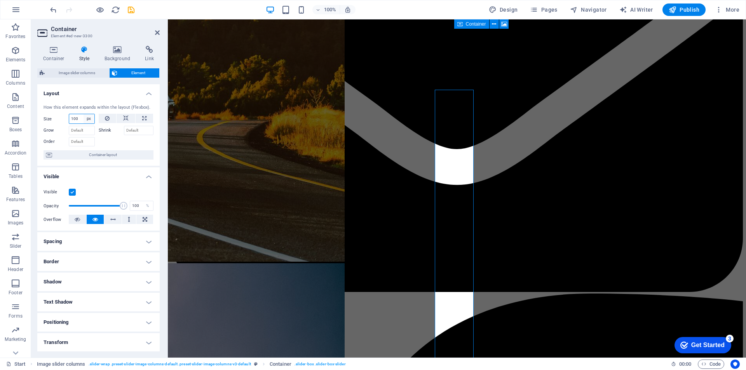
click at [88, 119] on select "Default auto px % 1/1 1/2 1/3 1/4 1/5 1/6 1/7 1/8 1/9 1/10" at bounding box center [89, 118] width 11 height 9
select select "auto"
click at [84, 114] on select "Default auto px % 1/1 1/2 1/3 1/4 1/5 1/6 1/7 1/8 1/9 1/10" at bounding box center [89, 118] width 11 height 9
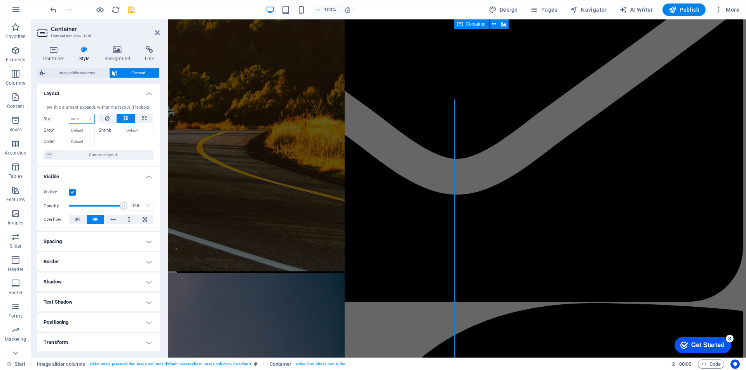
click at [89, 118] on select "Default auto px % 1/1 1/2 1/3 1/4 1/5 1/6 1/7 1/8 1/9 1/10" at bounding box center [81, 118] width 25 height 9
click at [69, 114] on select "Default auto px % 1/1 1/2 1/3 1/4 1/5 1/6 1/7 1/8 1/9 1/10" at bounding box center [81, 118] width 25 height 9
click at [86, 120] on select "Default auto px % 1/1 1/2 1/3 1/4 1/5 1/6 1/7 1/8 1/9 1/10" at bounding box center [81, 118] width 25 height 9
select select "1/1"
click at [82, 114] on select "Default auto px % 1/1 1/2 1/3 1/4 1/5 1/6 1/7 1/8 1/9 1/10" at bounding box center [81, 118] width 25 height 9
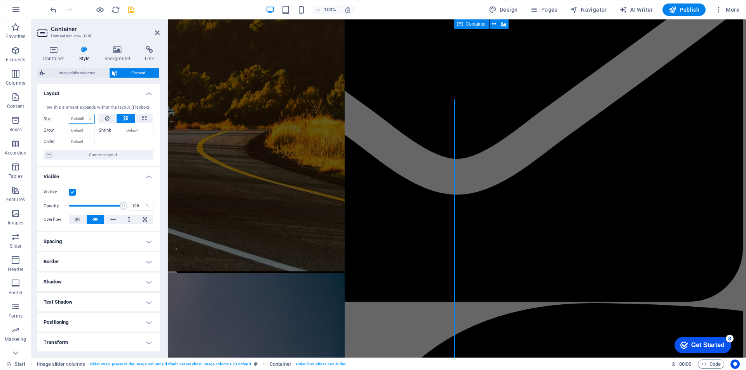
type input "100"
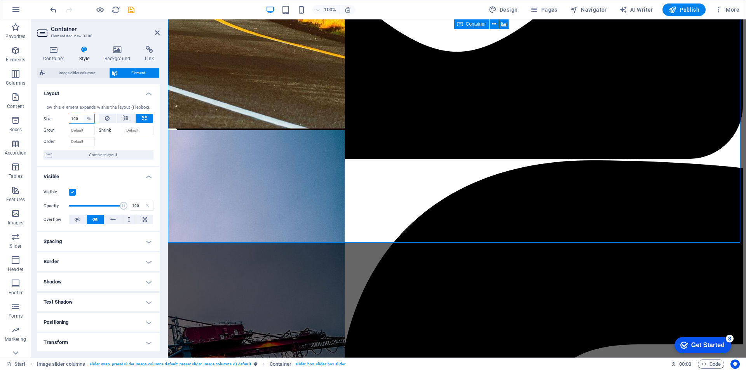
click at [87, 118] on select "Default auto px % 1/1 1/2 1/3 1/4 1/5 1/6 1/7 1/8 1/9 1/10" at bounding box center [89, 118] width 11 height 9
select select "1/2"
click at [84, 114] on select "Default auto px % 1/1 1/2 1/3 1/4 1/5 1/6 1/7 1/8 1/9 1/10" at bounding box center [89, 118] width 11 height 9
type input "50"
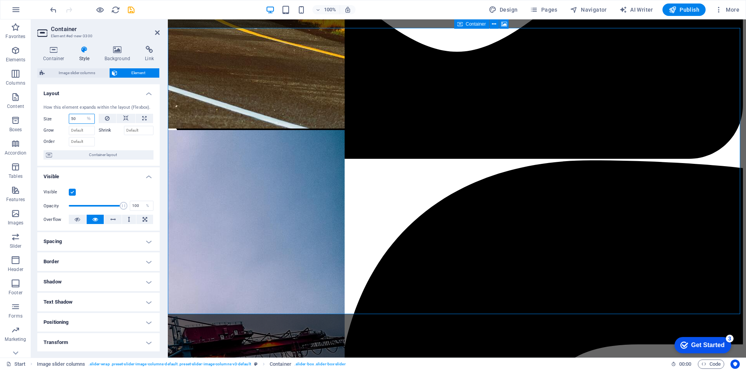
scroll to position [1160, 0]
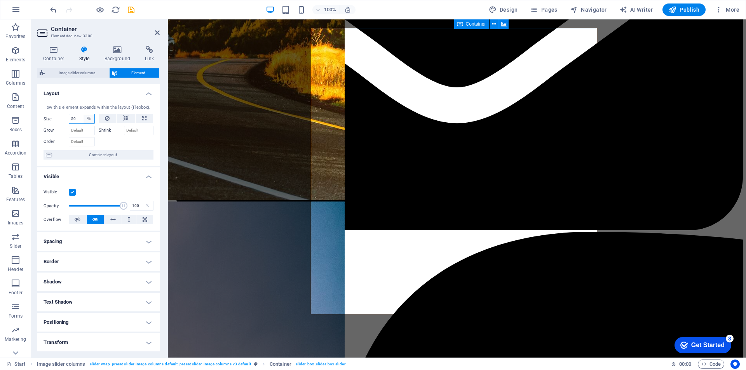
click at [92, 117] on select "Default auto px % 1/1 1/2 1/3 1/4 1/5 1/6 1/7 1/8 1/9 1/10" at bounding box center [89, 118] width 11 height 9
select select "1/6"
click at [84, 114] on select "Default auto px % 1/1 1/2 1/3 1/4 1/5 1/6 1/7 1/8 1/9 1/10" at bounding box center [89, 118] width 11 height 9
type input "16.66"
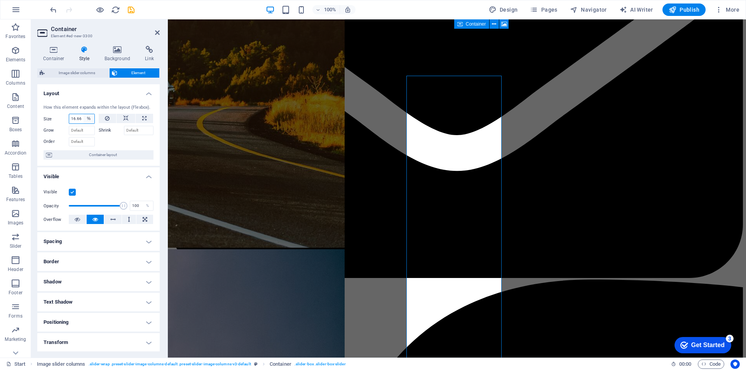
click at [89, 121] on select "Default auto px % 1/1 1/2 1/3 1/4 1/5 1/6 1/7 1/8 1/9 1/10" at bounding box center [89, 118] width 11 height 9
select select "1/10"
click at [84, 114] on select "Default auto px % 1/1 1/2 1/3 1/4 1/5 1/6 1/7 1/8 1/9 1/10" at bounding box center [89, 118] width 11 height 9
type input "10"
select select "%"
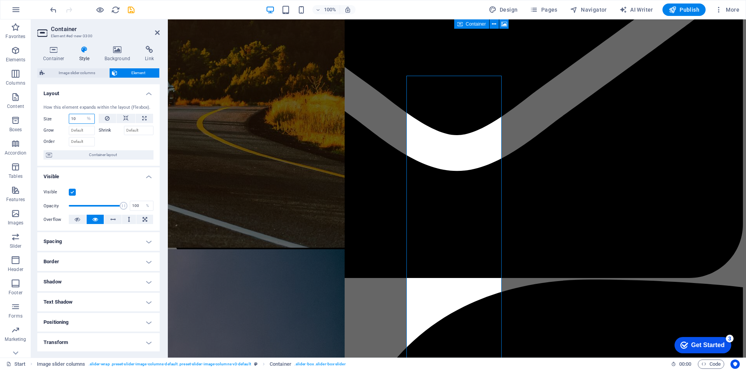
scroll to position [1103, 0]
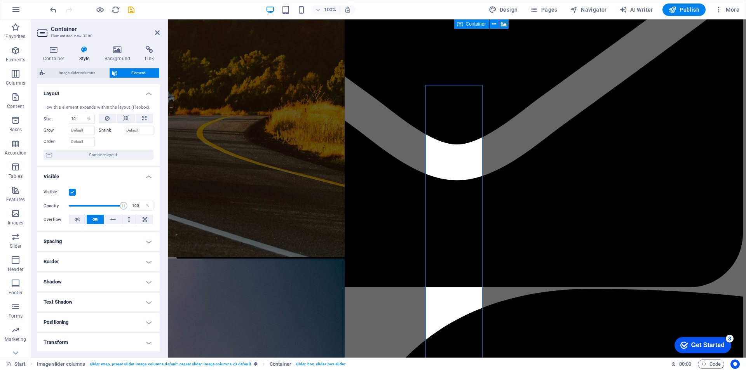
click at [88, 124] on div "Grow" at bounding box center [71, 129] width 55 height 11
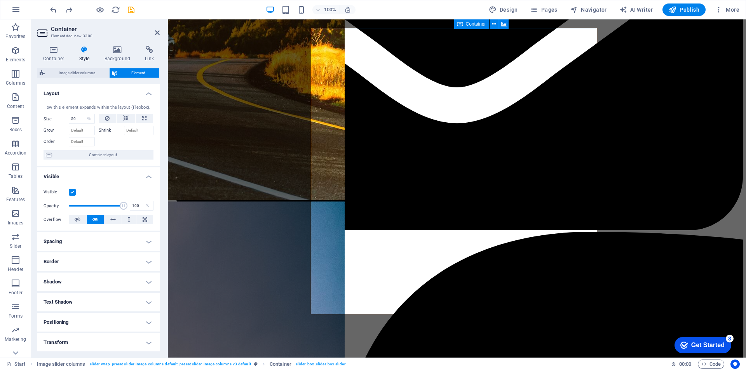
type input "100"
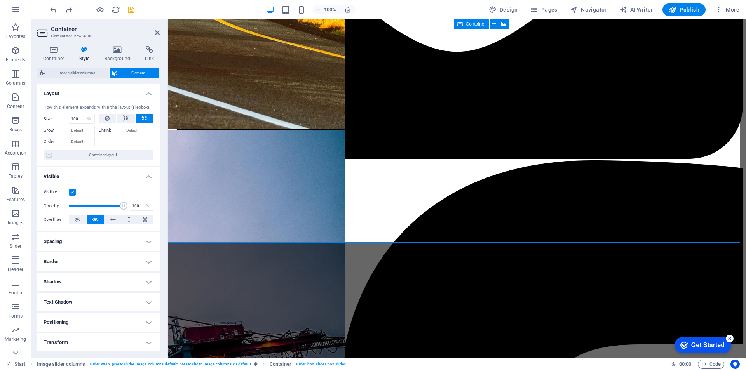
select select "DISABLED_OPTION_VALUE"
drag, startPoint x: 249, startPoint y: 165, endPoint x: 386, endPoint y: 164, distance: 136.8
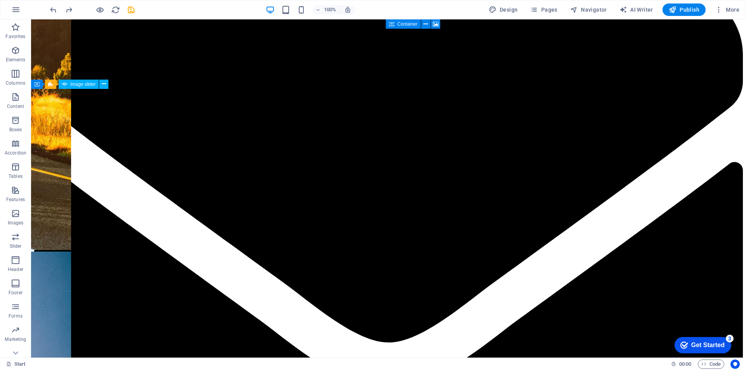
scroll to position [1071, 0]
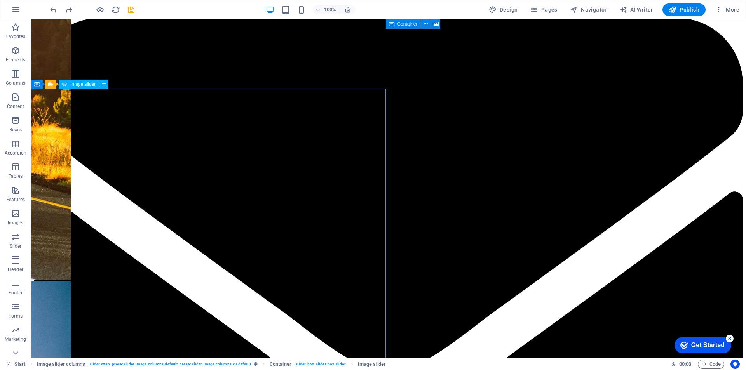
select select "%"
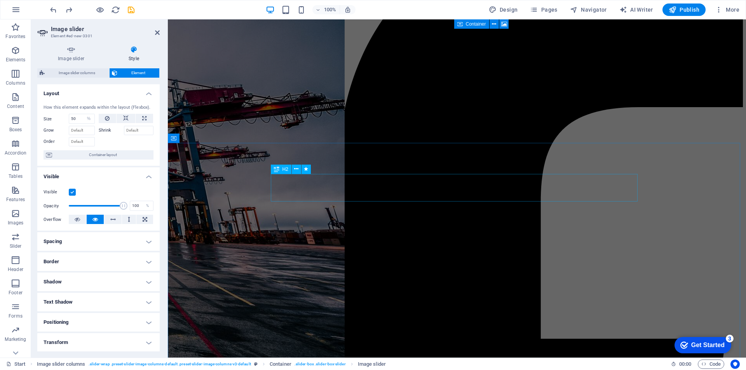
scroll to position [1352, 0]
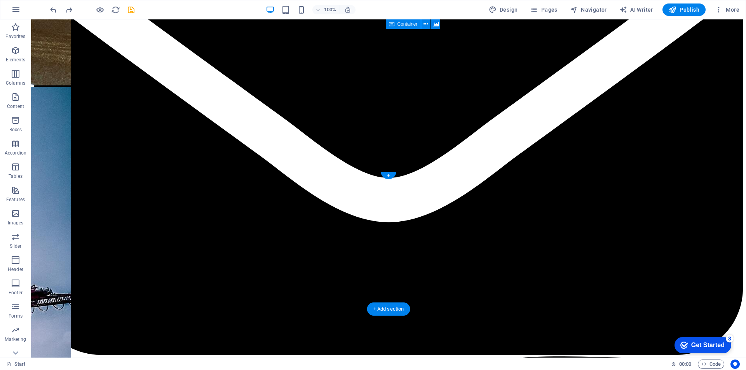
scroll to position [964, 0]
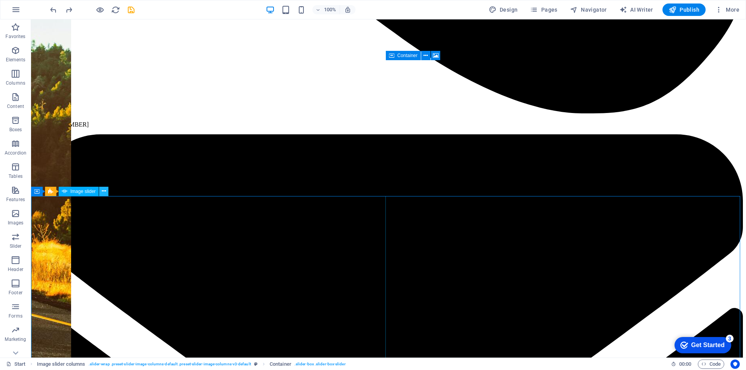
click at [100, 192] on button at bounding box center [103, 191] width 9 height 9
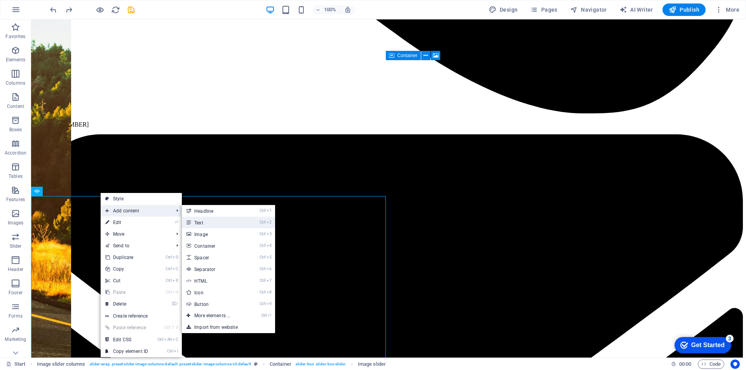
click at [223, 221] on link "Ctrl 2 Text" at bounding box center [214, 223] width 64 height 12
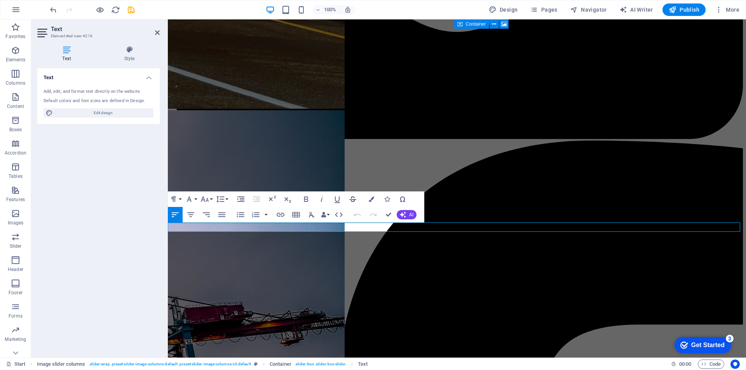
scroll to position [1212, 0]
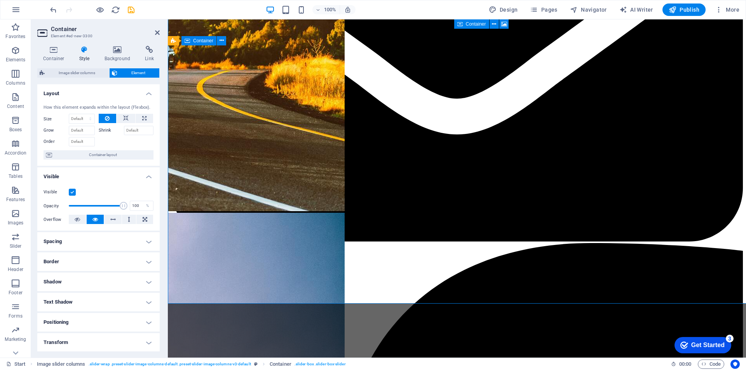
scroll to position [1142, 0]
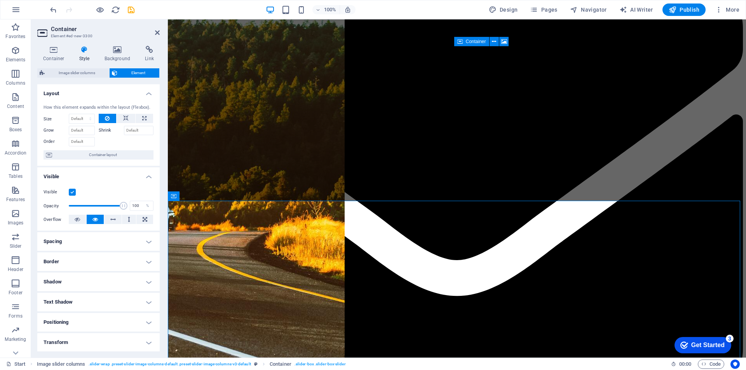
scroll to position [1065, 0]
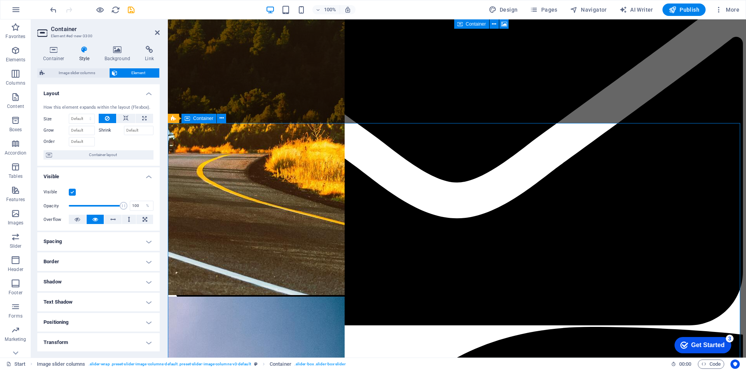
click at [240, 118] on icon at bounding box center [241, 118] width 4 height 8
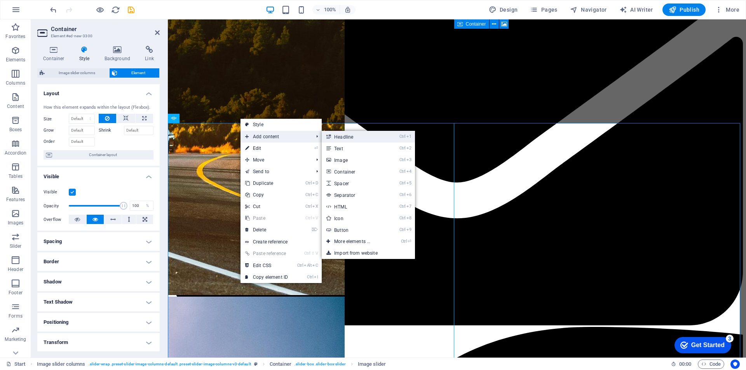
click at [373, 139] on link "Ctrl 1 Headline" at bounding box center [354, 137] width 64 height 12
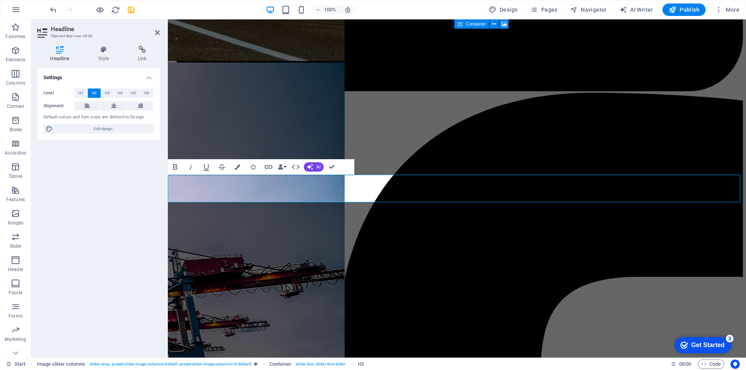
scroll to position [0, 2]
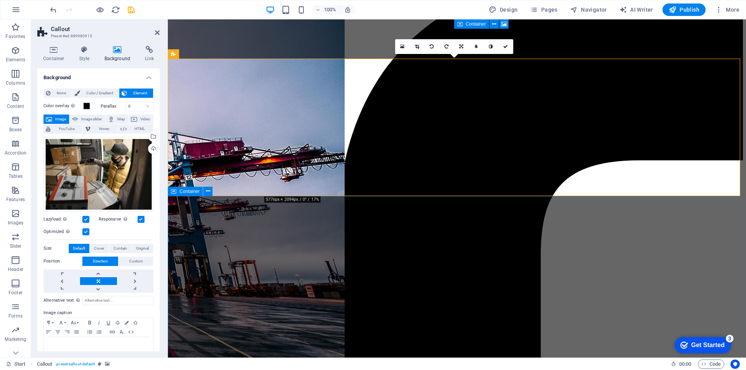
scroll to position [1105, 0]
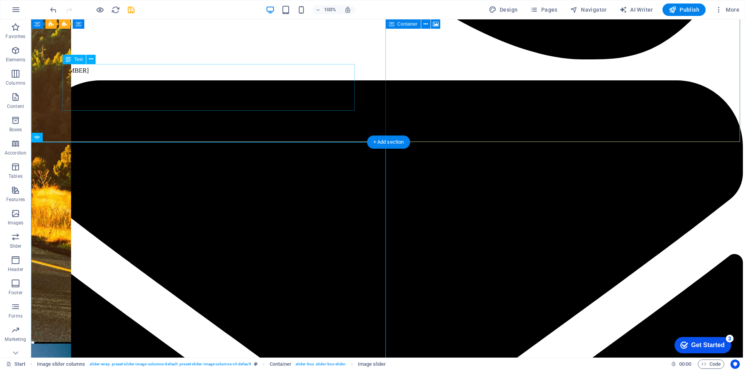
scroll to position [979, 0]
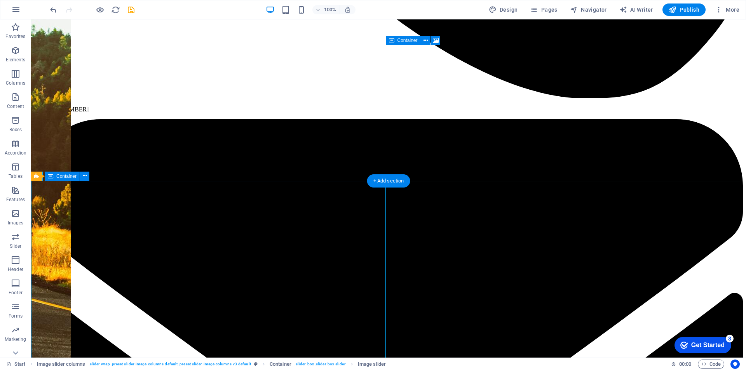
drag, startPoint x: 428, startPoint y: 204, endPoint x: 346, endPoint y: 200, distance: 82.5
click at [102, 178] on icon at bounding box center [104, 176] width 4 height 8
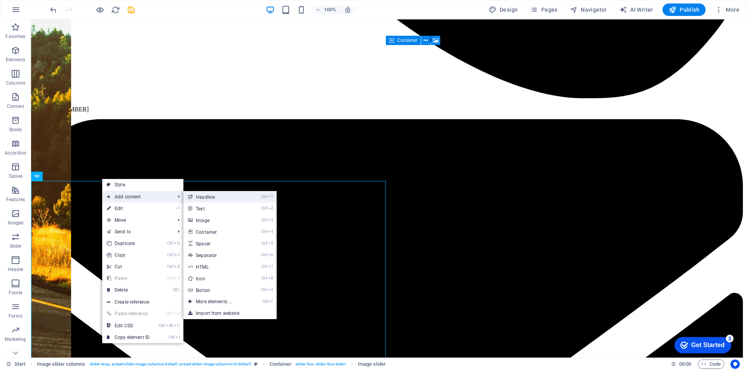
click at [220, 201] on link "Ctrl 1 Headline" at bounding box center [215, 197] width 64 height 12
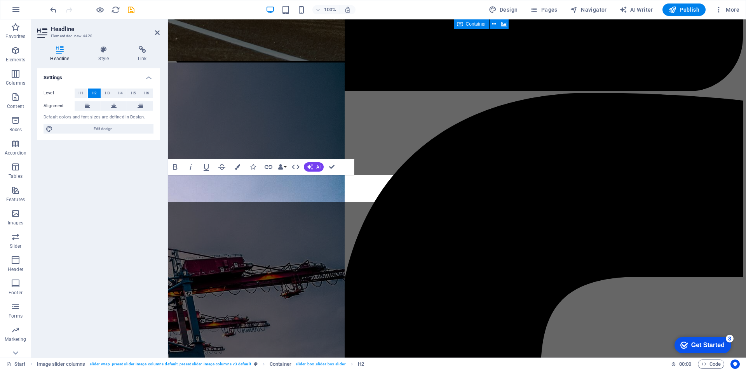
scroll to position [0, 2]
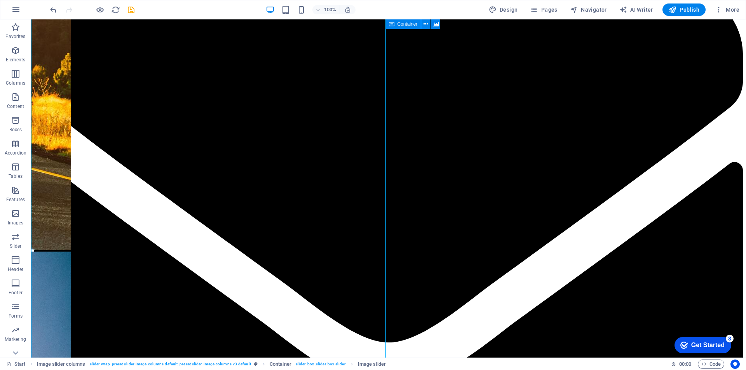
scroll to position [1149, 0]
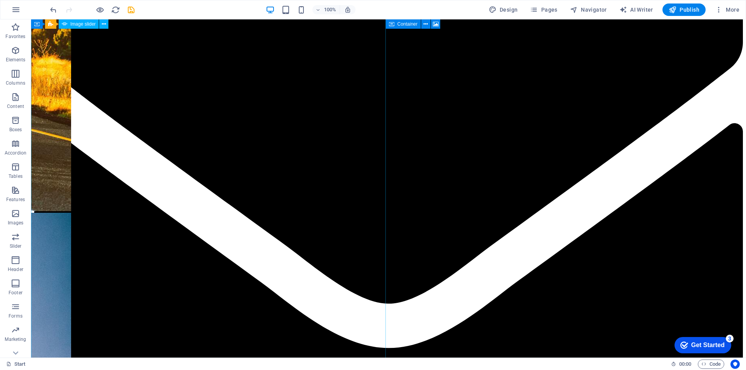
select select "%"
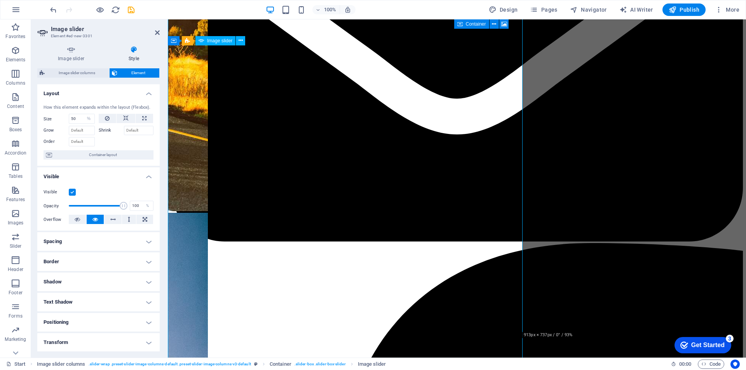
scroll to position [1142, 0]
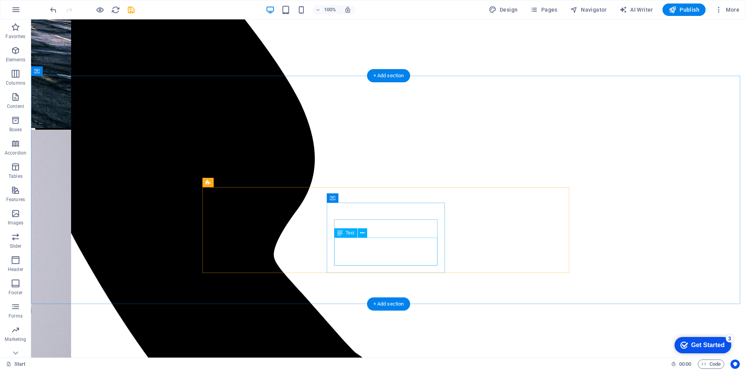
scroll to position [166, 0]
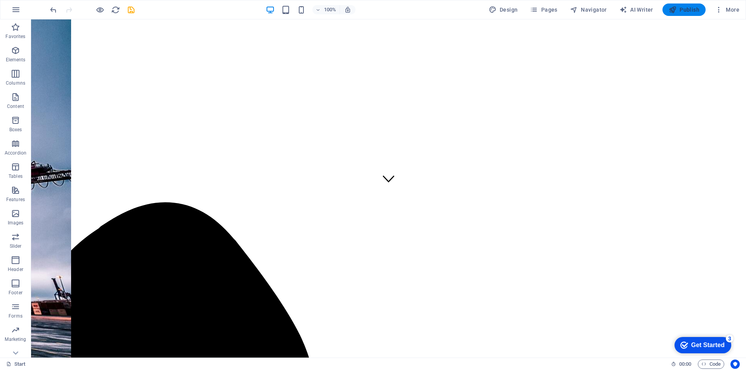
click at [538, 8] on span "Publish" at bounding box center [684, 10] width 31 height 8
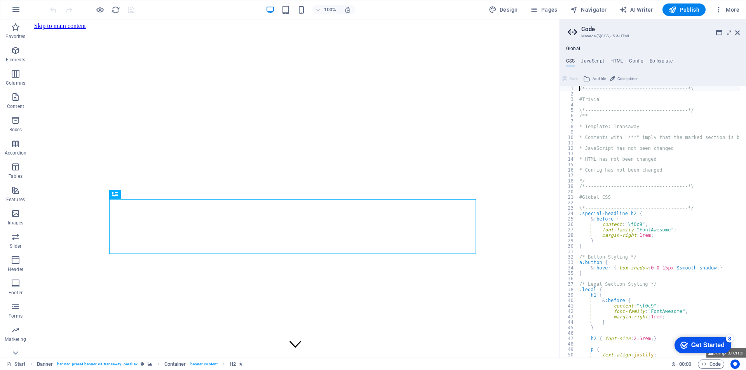
click at [742, 32] on aside "Code Manage (S)CSS, JS & HTML Global CSS JavaScript HTML Config Boilerplate /*-…" at bounding box center [653, 188] width 187 height 339
drag, startPoint x: 736, startPoint y: 33, endPoint x: 700, endPoint y: 12, distance: 41.9
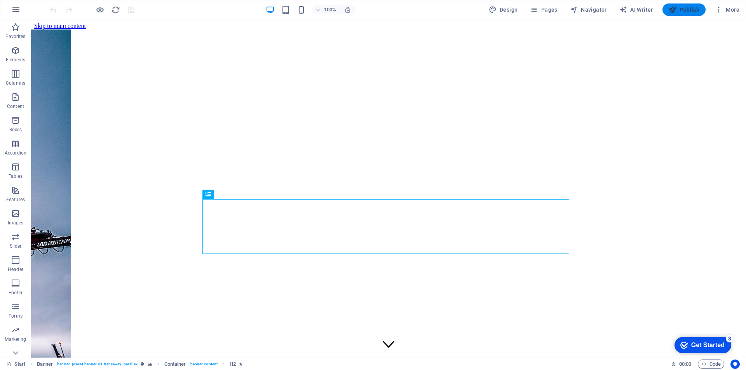
click at [686, 11] on span "Publish" at bounding box center [684, 10] width 31 height 8
